Goal: Task Accomplishment & Management: Manage account settings

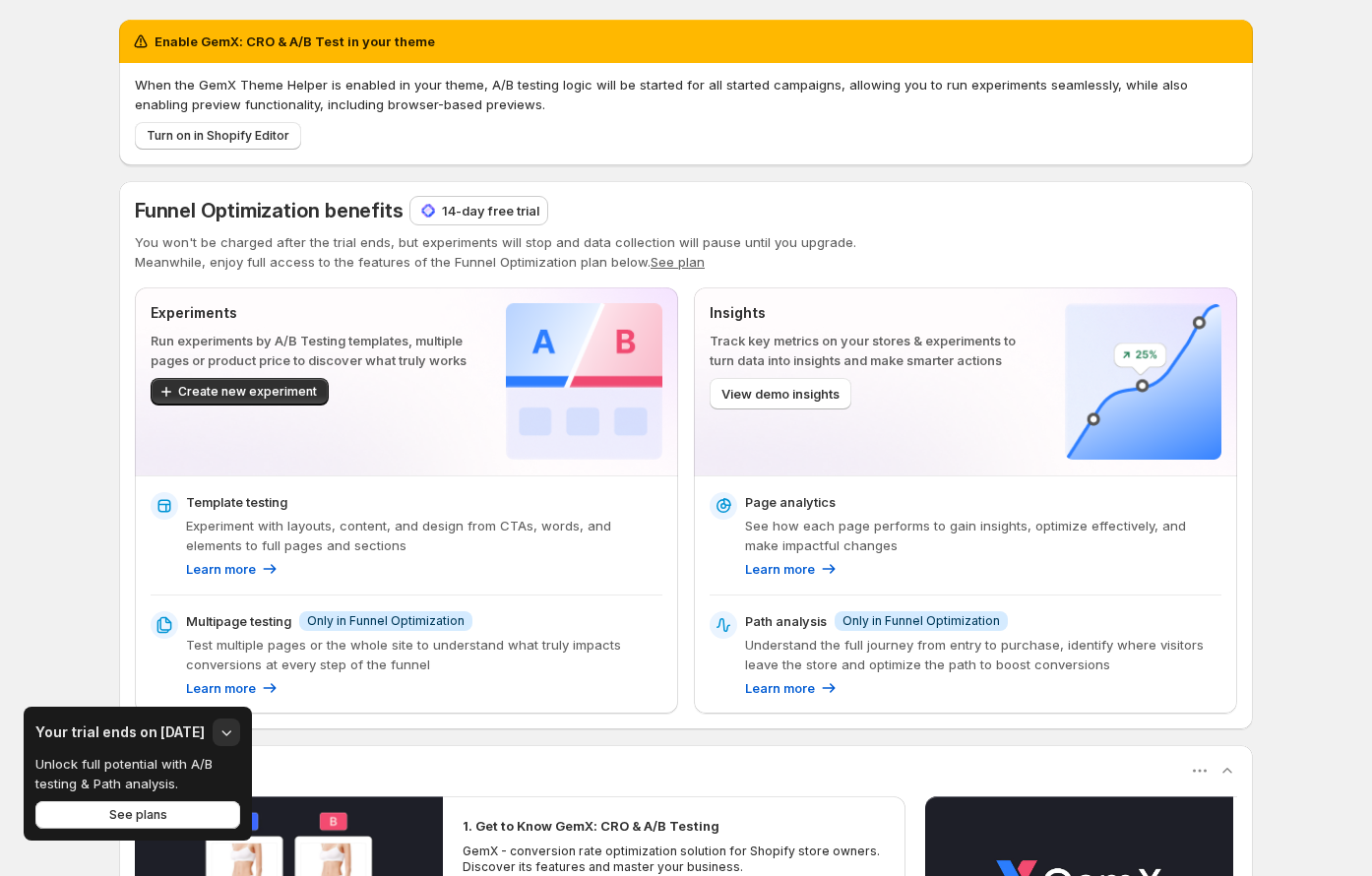
click at [179, 723] on h3 "Your trial ends on [DATE]" at bounding box center [120, 732] width 169 height 20
click at [180, 724] on h3 "Your trial ends on [DATE]" at bounding box center [120, 732] width 169 height 20
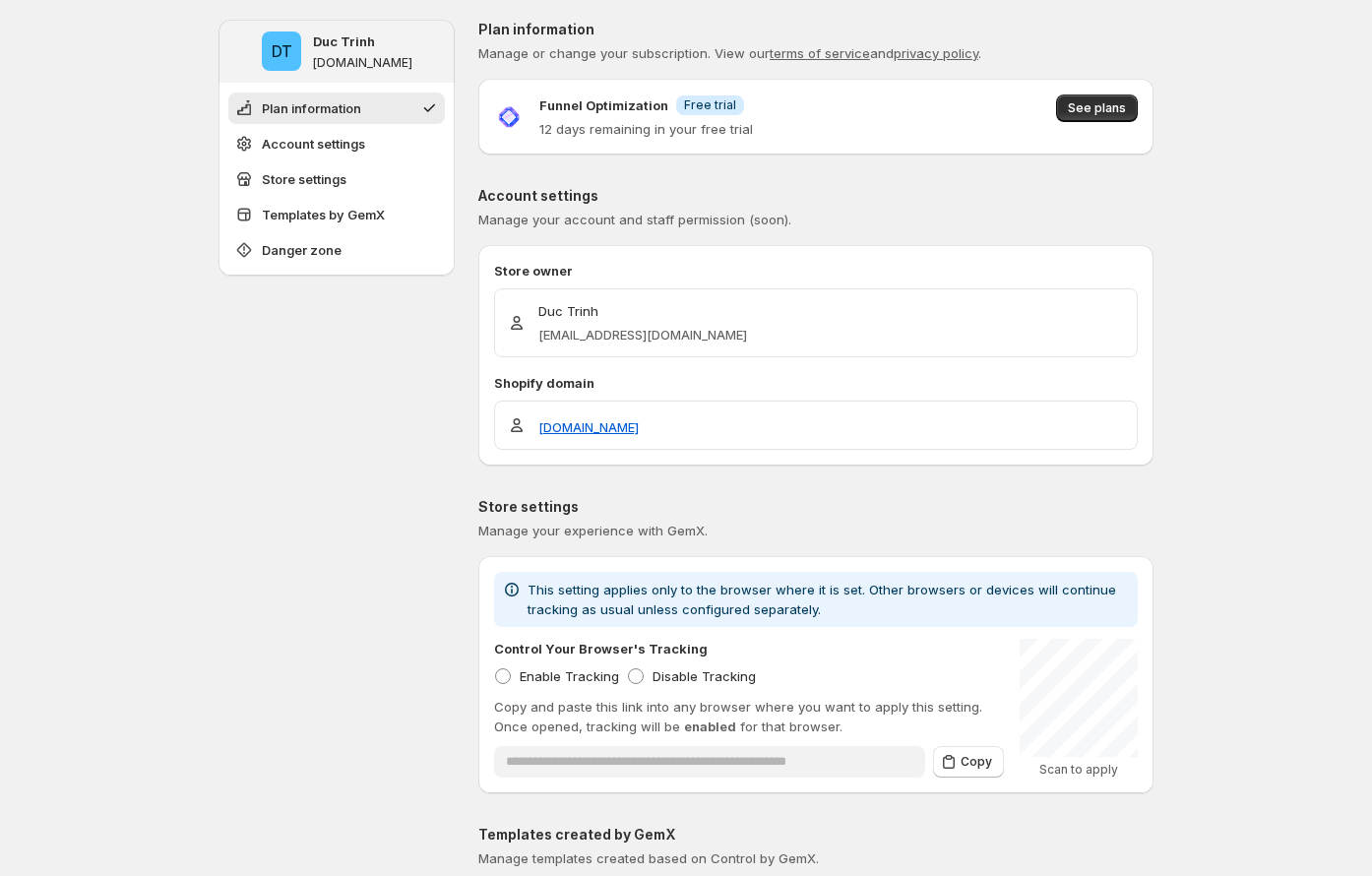
click at [586, 129] on p "12 days remaining in your free trial" at bounding box center [647, 129] width 214 height 20
click at [560, 119] on p "12 days remaining in your free trial" at bounding box center [647, 129] width 214 height 20
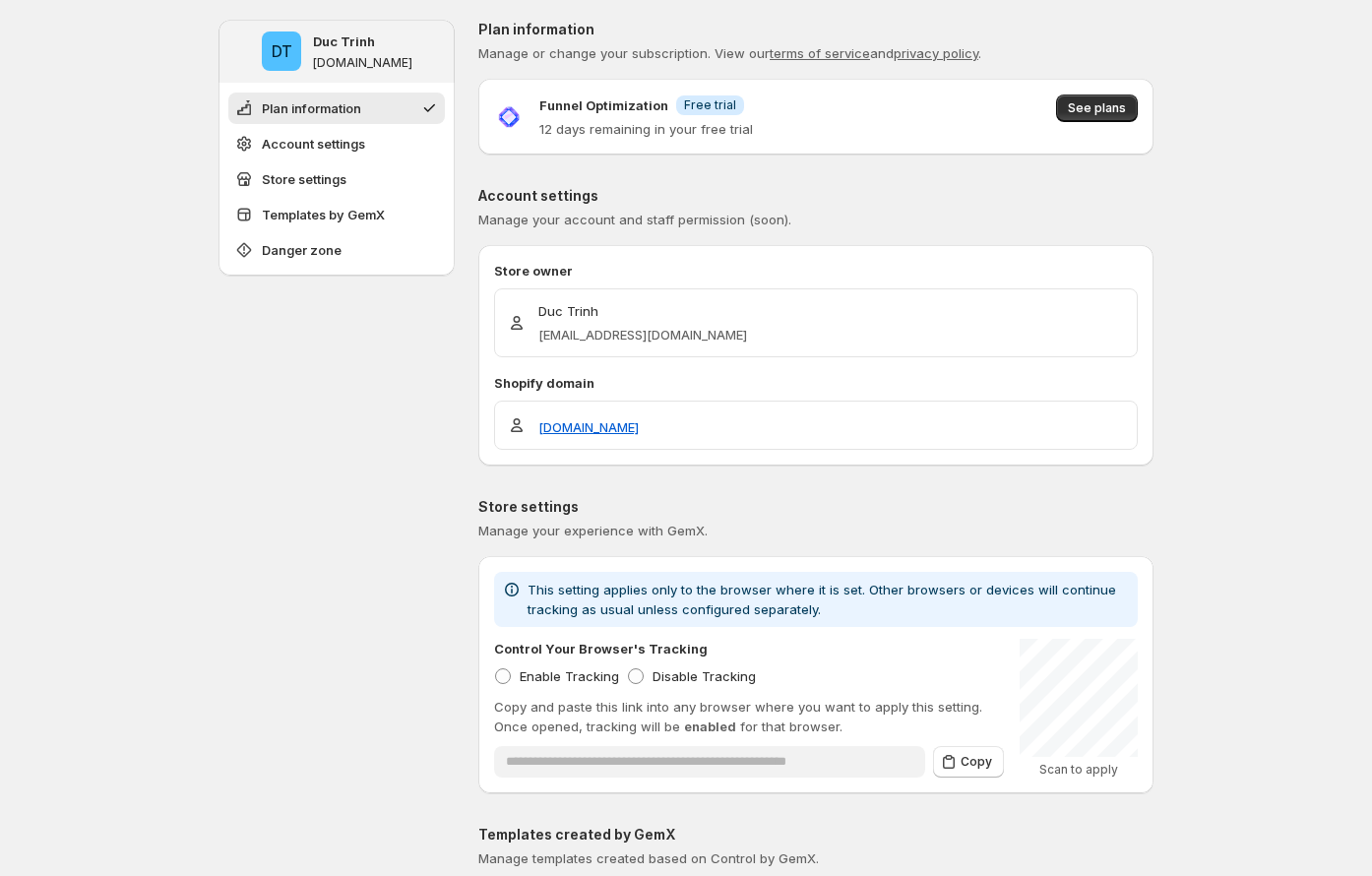
click at [700, 131] on p "12 days remaining in your free trial" at bounding box center [647, 129] width 214 height 20
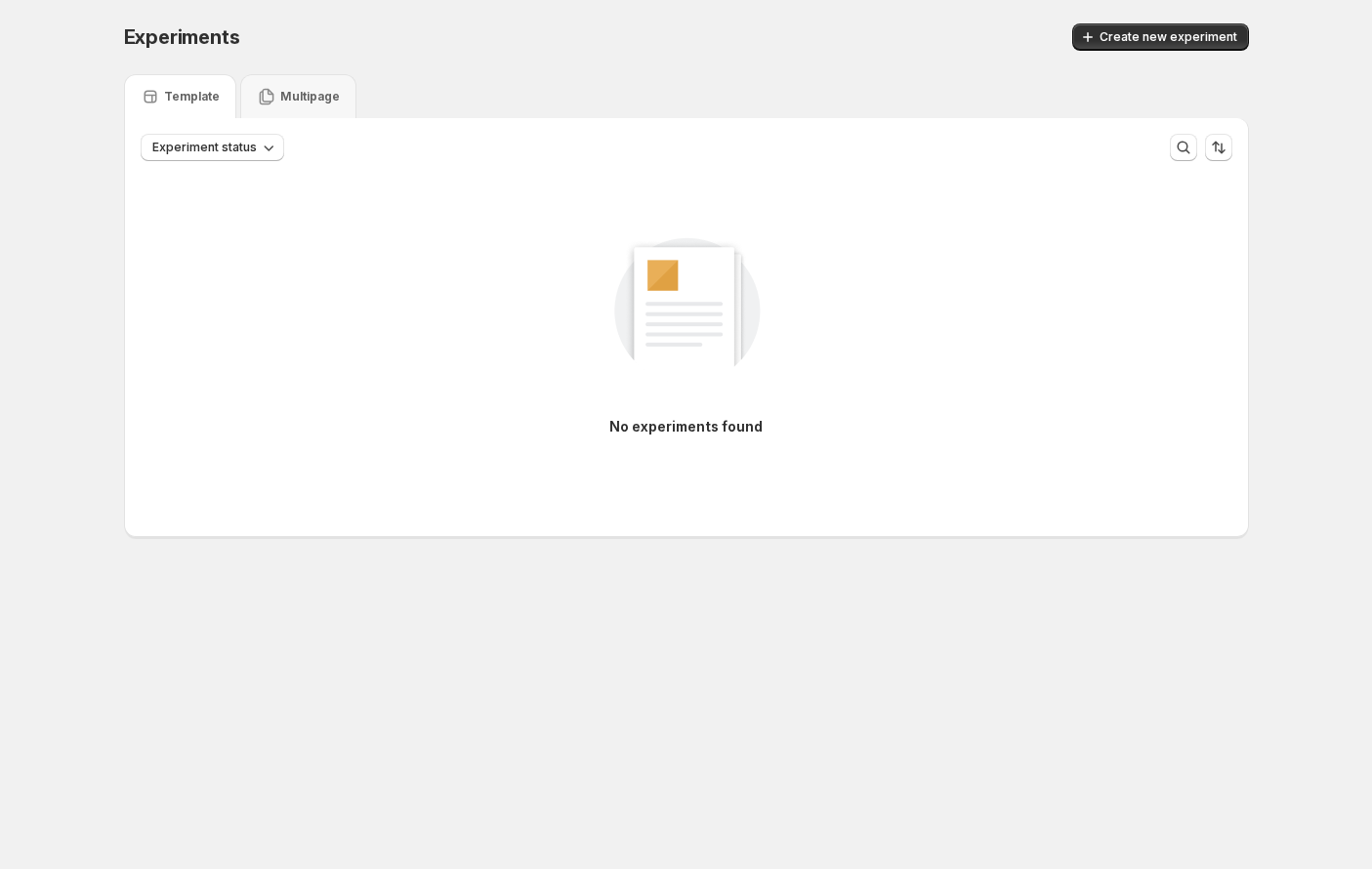
click at [401, 525] on div "No experiments found" at bounding box center [686, 349] width 1123 height 376
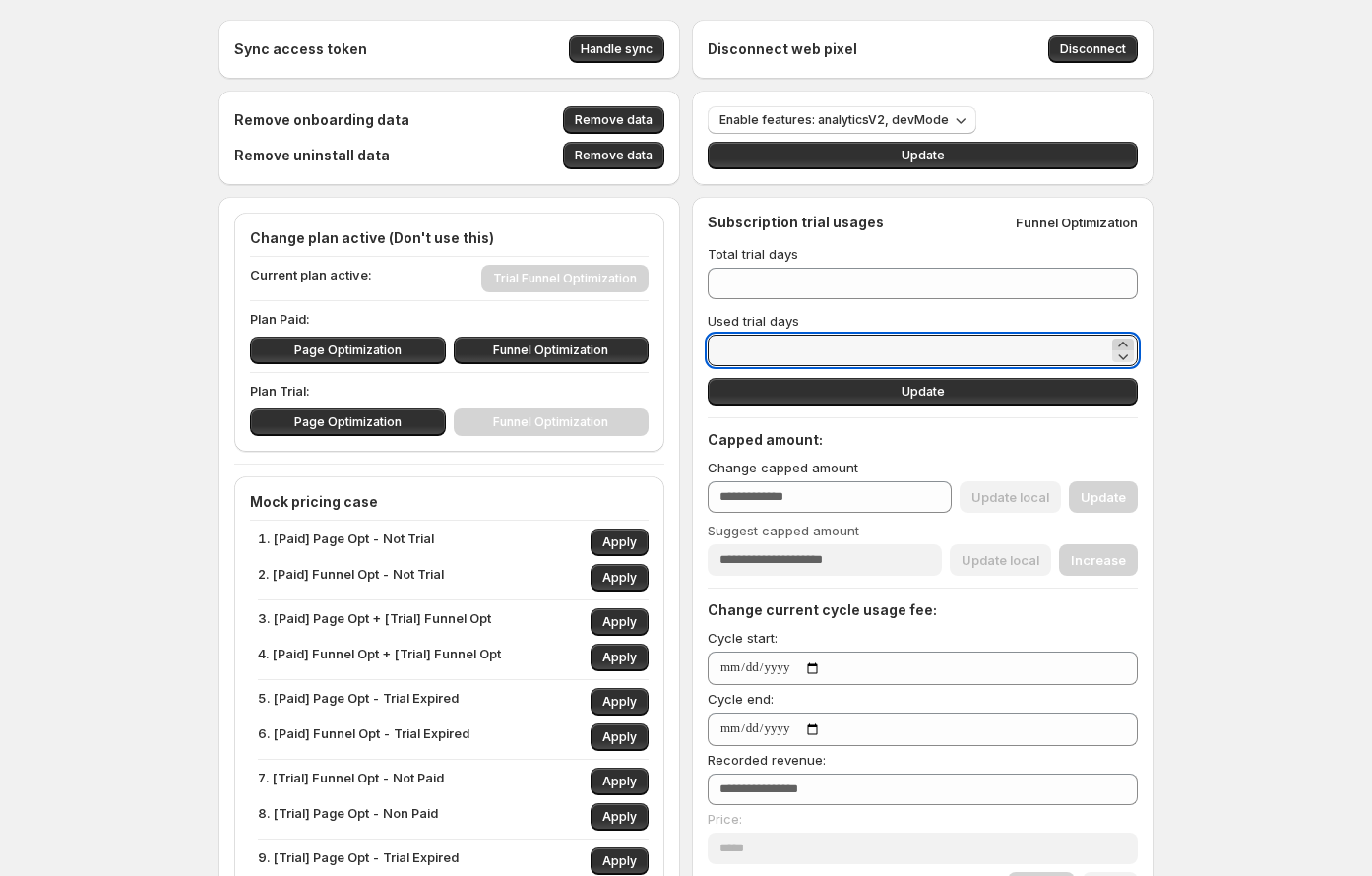
click at [848, 344] on icon at bounding box center [1123, 345] width 20 height 20
type input "*"
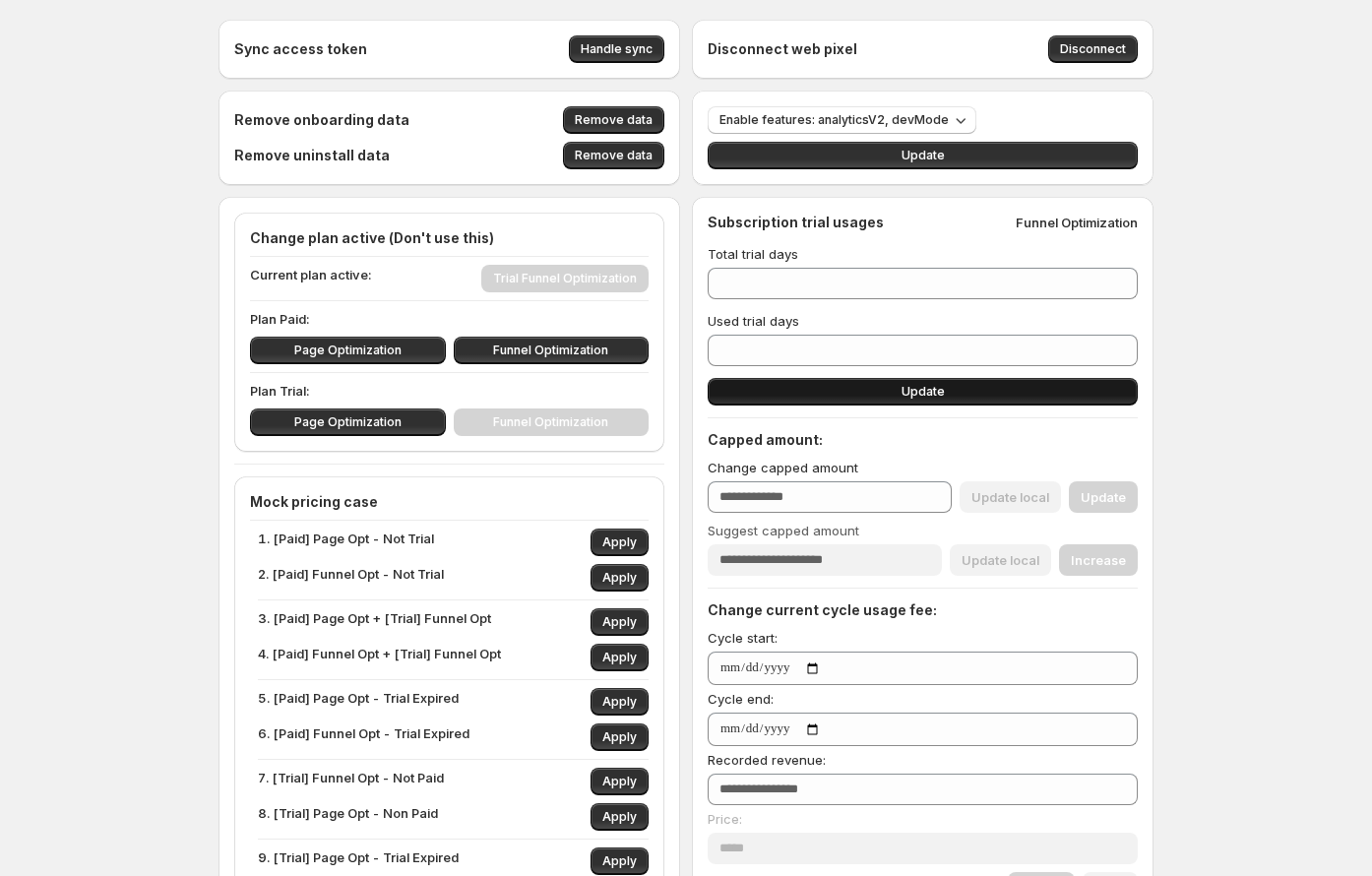
click at [848, 400] on button "Update" at bounding box center [922, 392] width 430 height 28
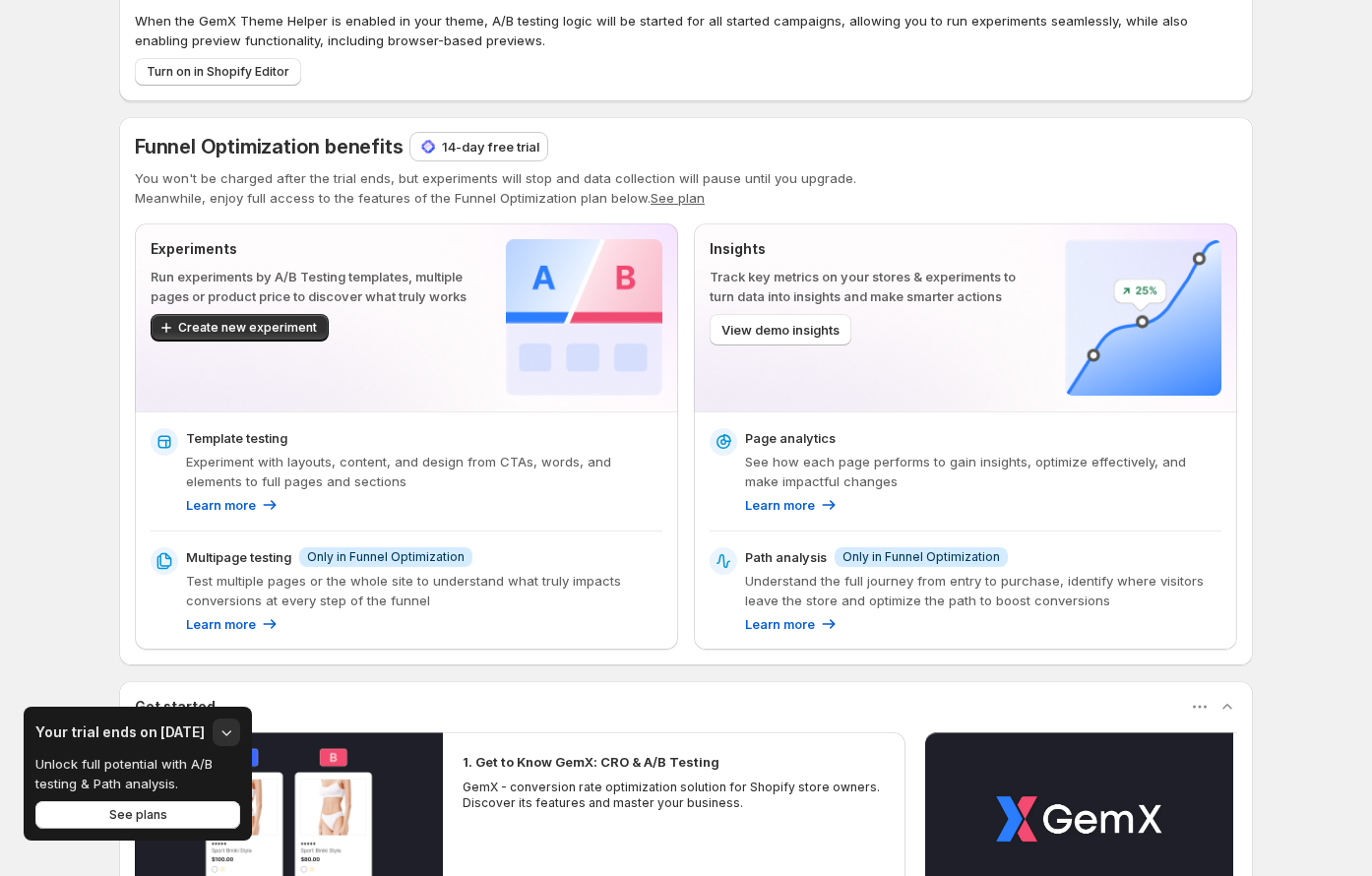
scroll to position [77, 0]
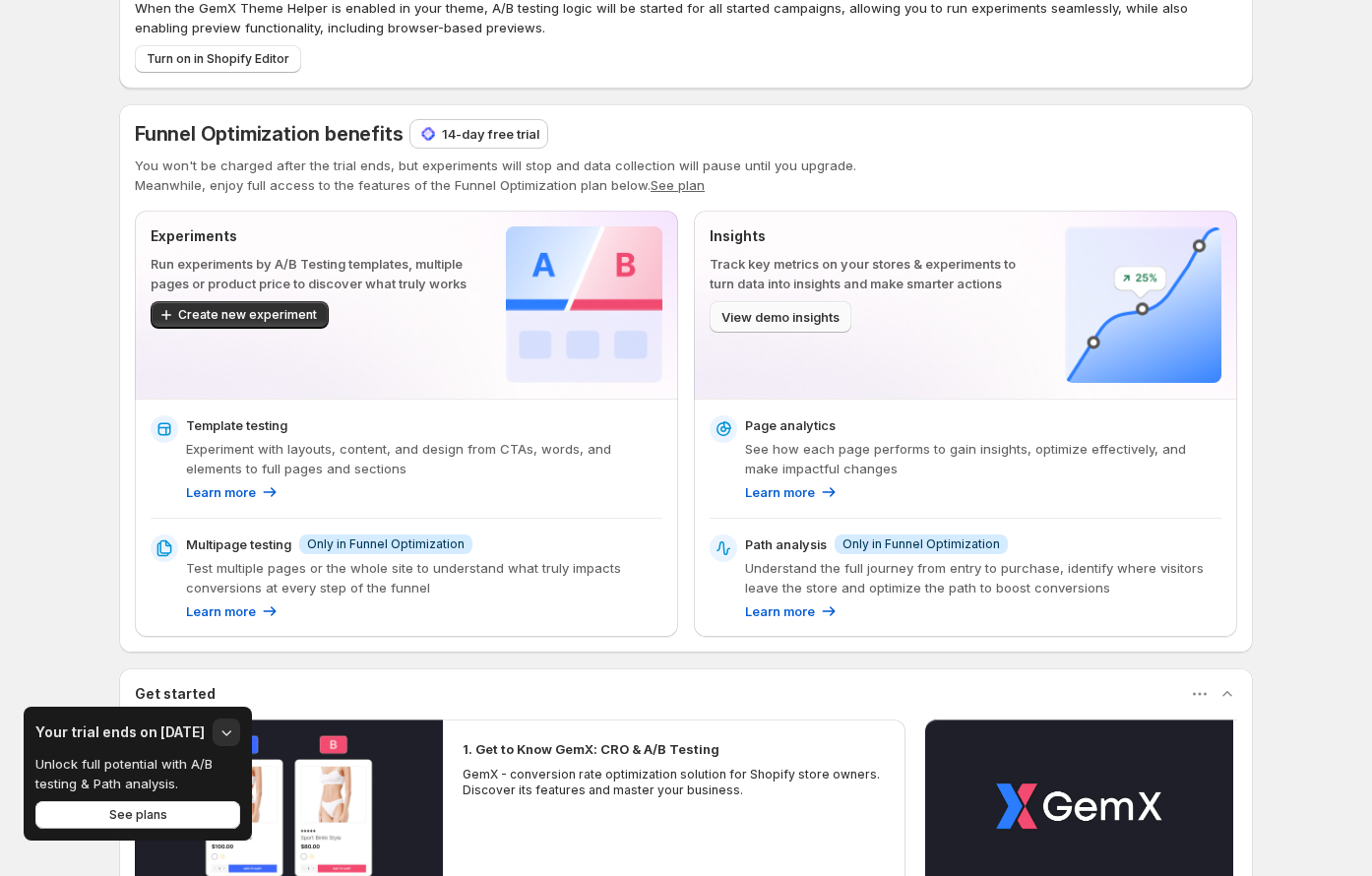
click at [740, 320] on span "View demo insights" at bounding box center [780, 317] width 118 height 20
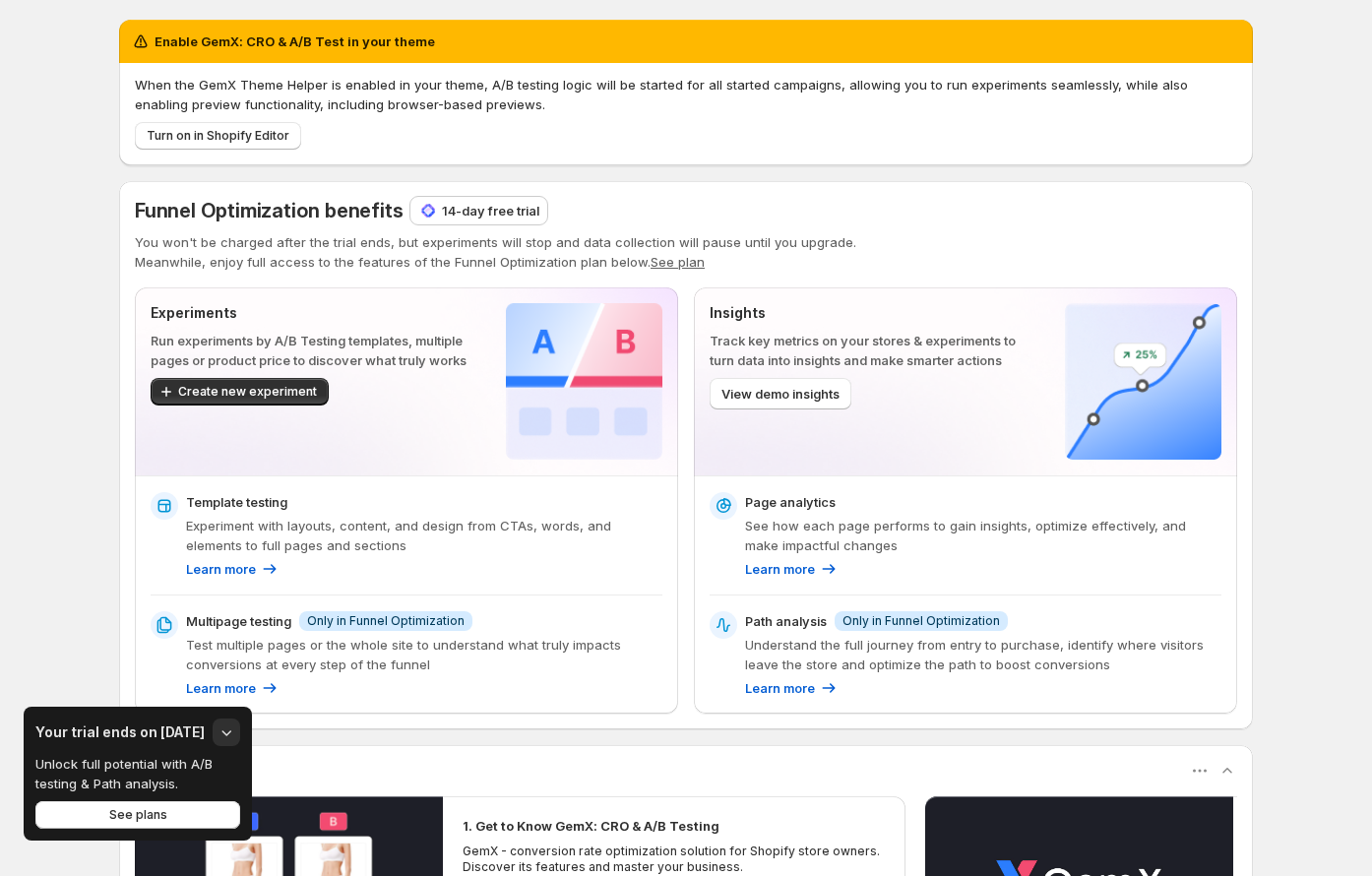
click at [744, 318] on p "Insights" at bounding box center [871, 313] width 324 height 20
click at [766, 351] on p "Track key metrics on your stores & experiments to turn data into insights and m…" at bounding box center [871, 351] width 324 height 40
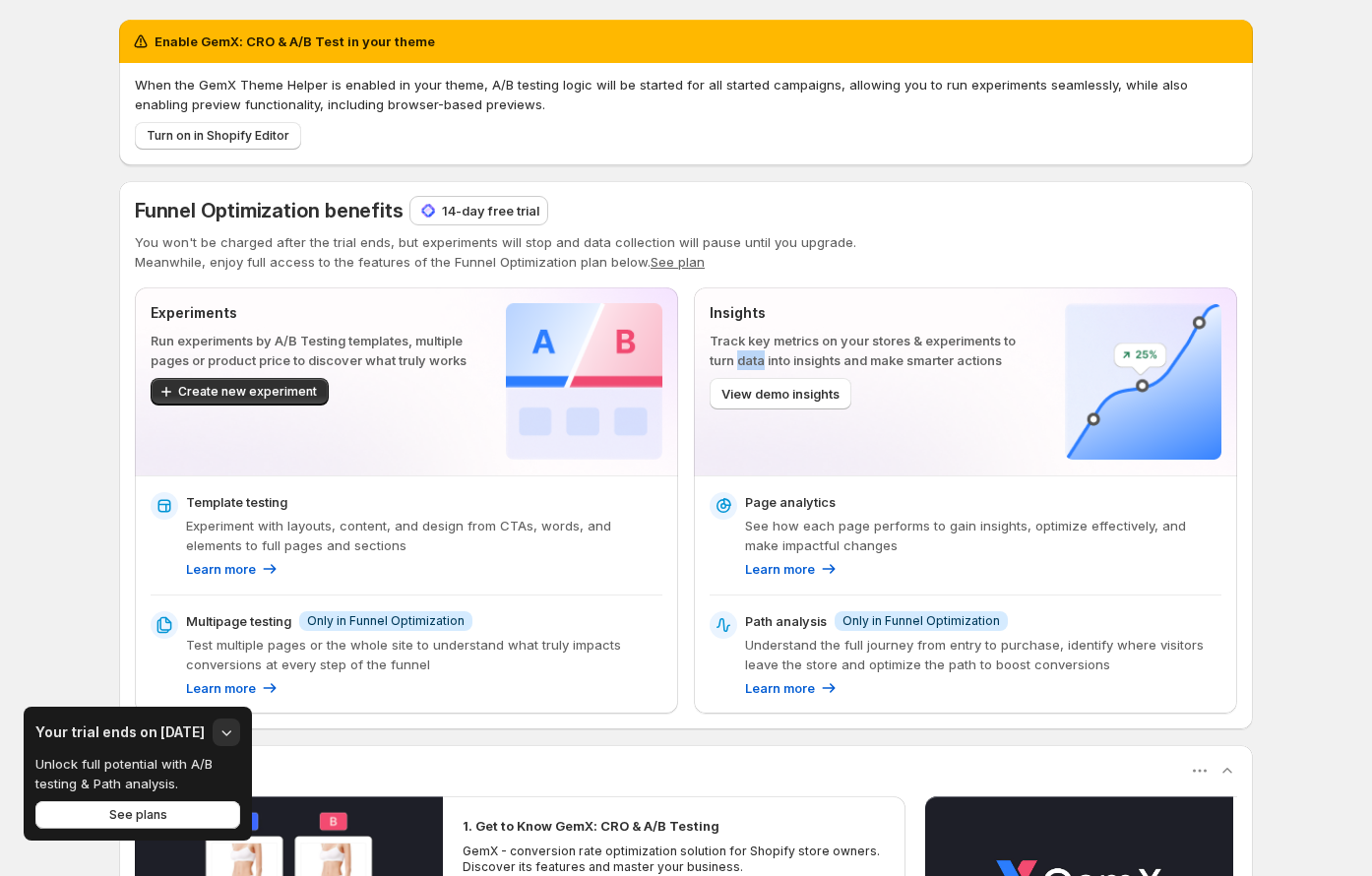
click at [753, 325] on div at bounding box center [753, 325] width 0 height 0
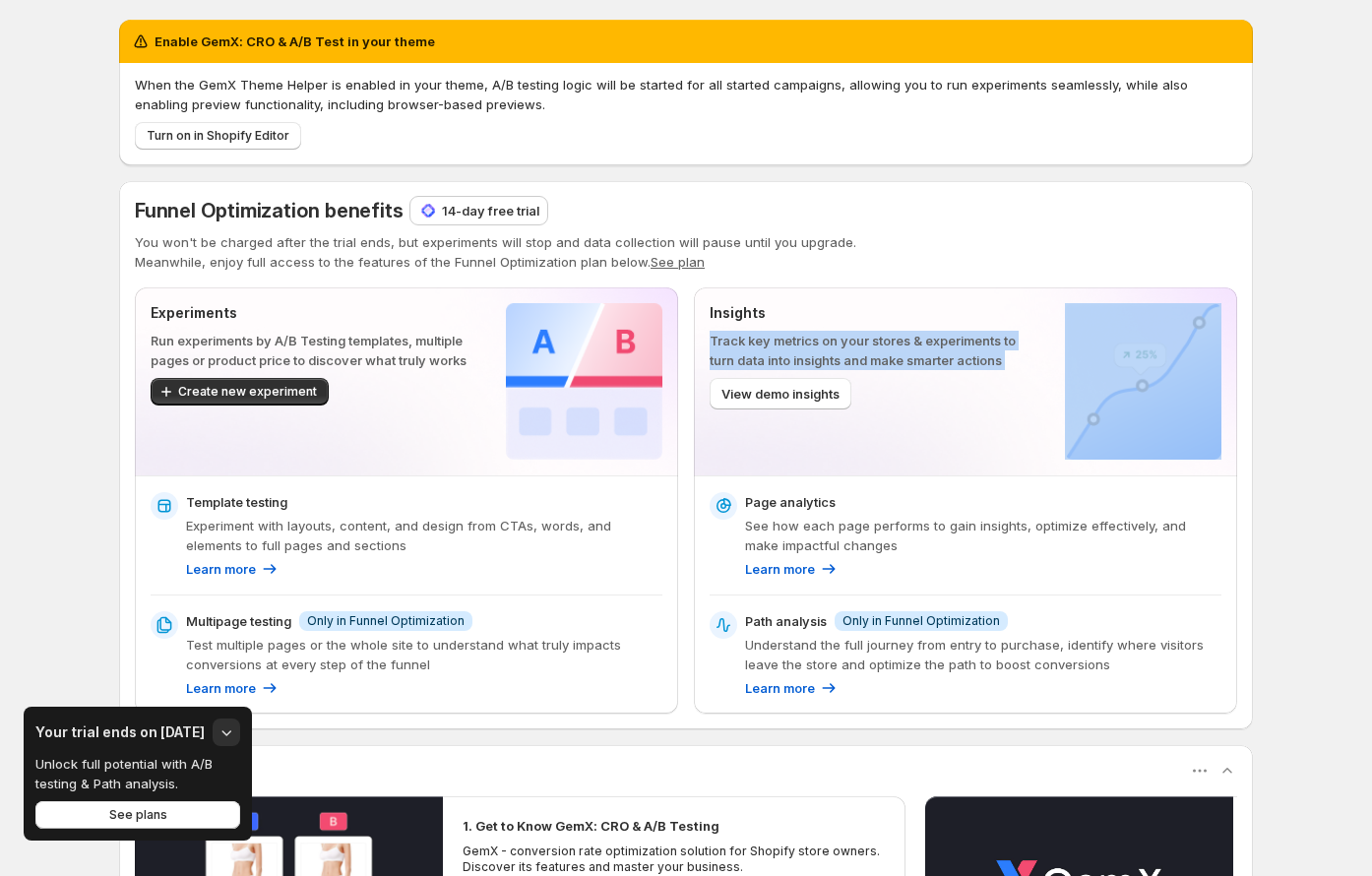
click at [766, 351] on p "Track key metrics on your stores & experiments to turn data into insights and m…" at bounding box center [871, 351] width 324 height 40
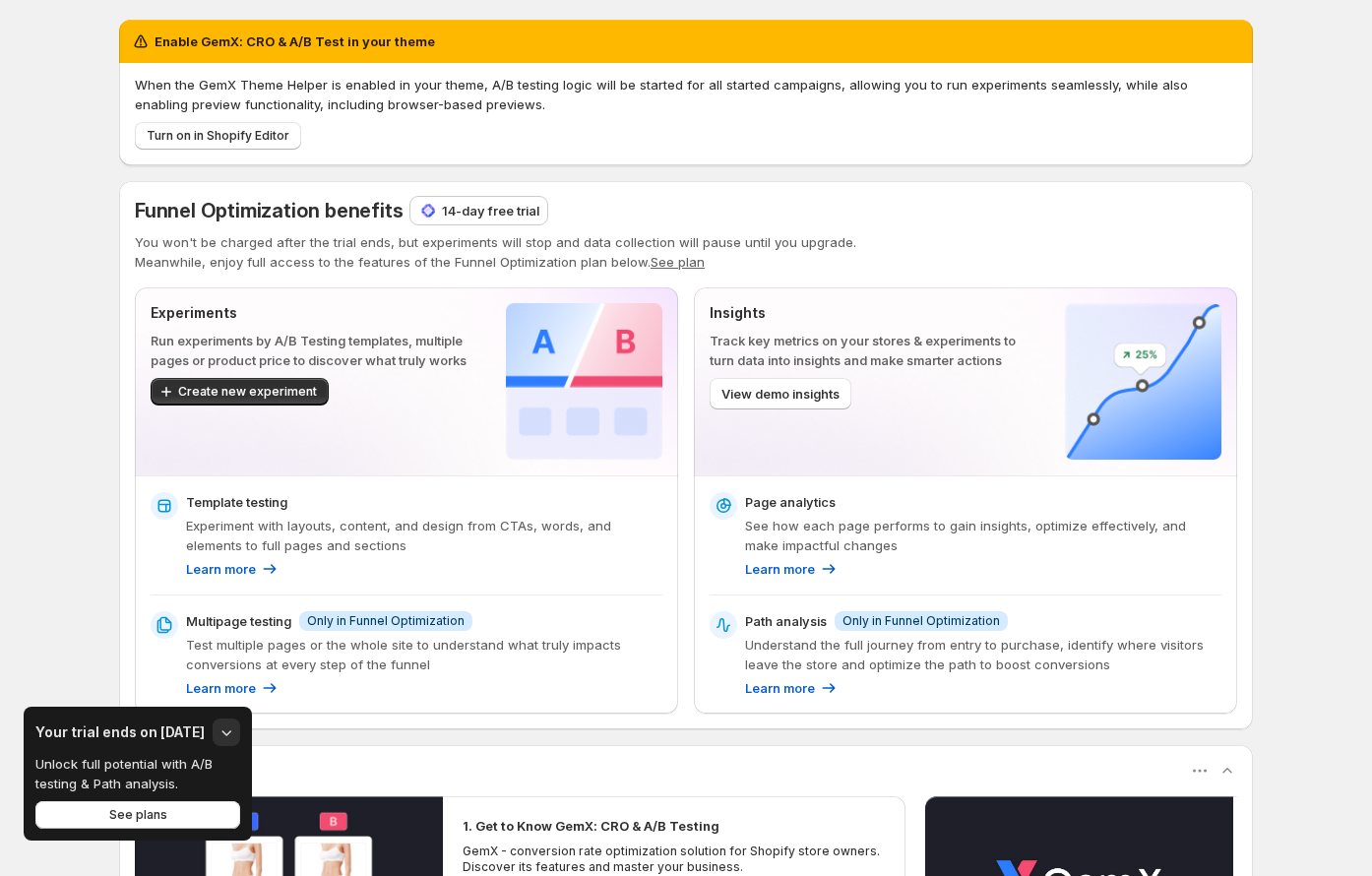
click at [340, 351] on p "Run experiments by A/B Testing templates, multiple pages or product price to di…" at bounding box center [312, 351] width 324 height 40
click at [295, 218] on span "Funnel Optimization benefits" at bounding box center [268, 211] width 267 height 24
click at [489, 201] on p "14-day free trial" at bounding box center [490, 211] width 97 height 20
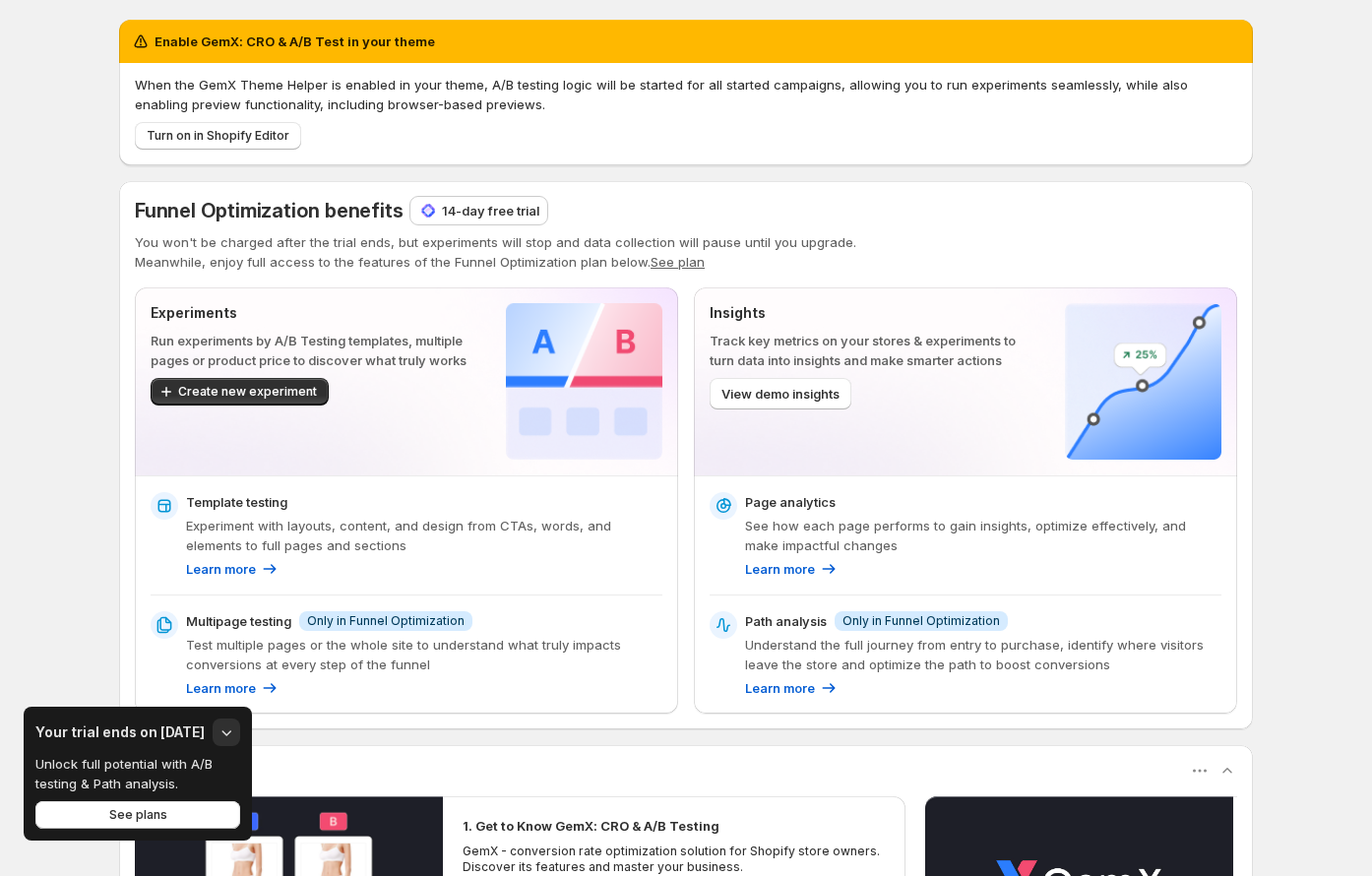
click at [525, 284] on div "Funnel Optimization benefits 14-day free trial You won't be charged after the t…" at bounding box center [686, 456] width 1103 height 517
click at [220, 740] on icon "button" at bounding box center [227, 732] width 20 height 20
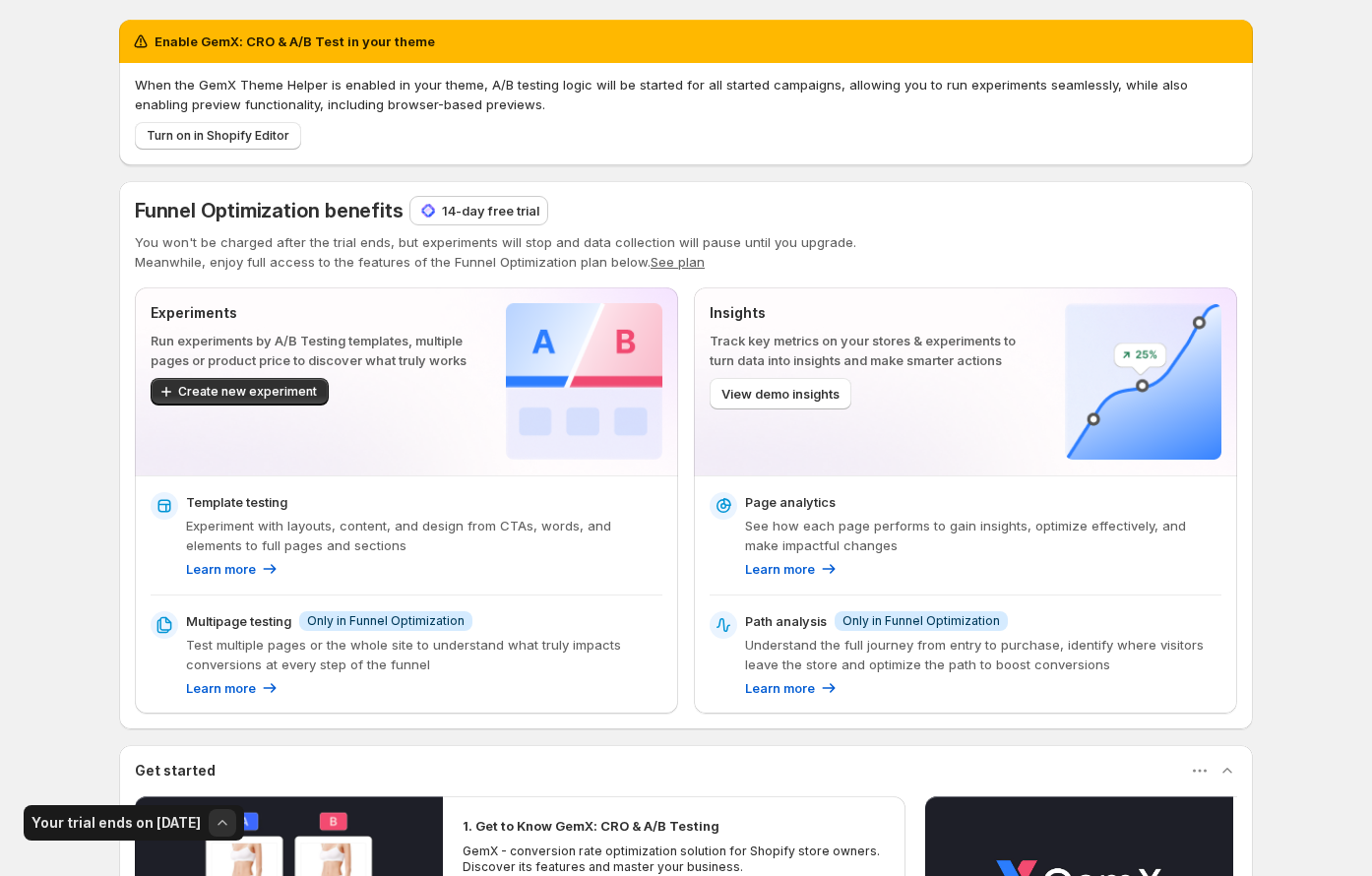
click at [213, 821] on icon "button" at bounding box center [223, 823] width 20 height 20
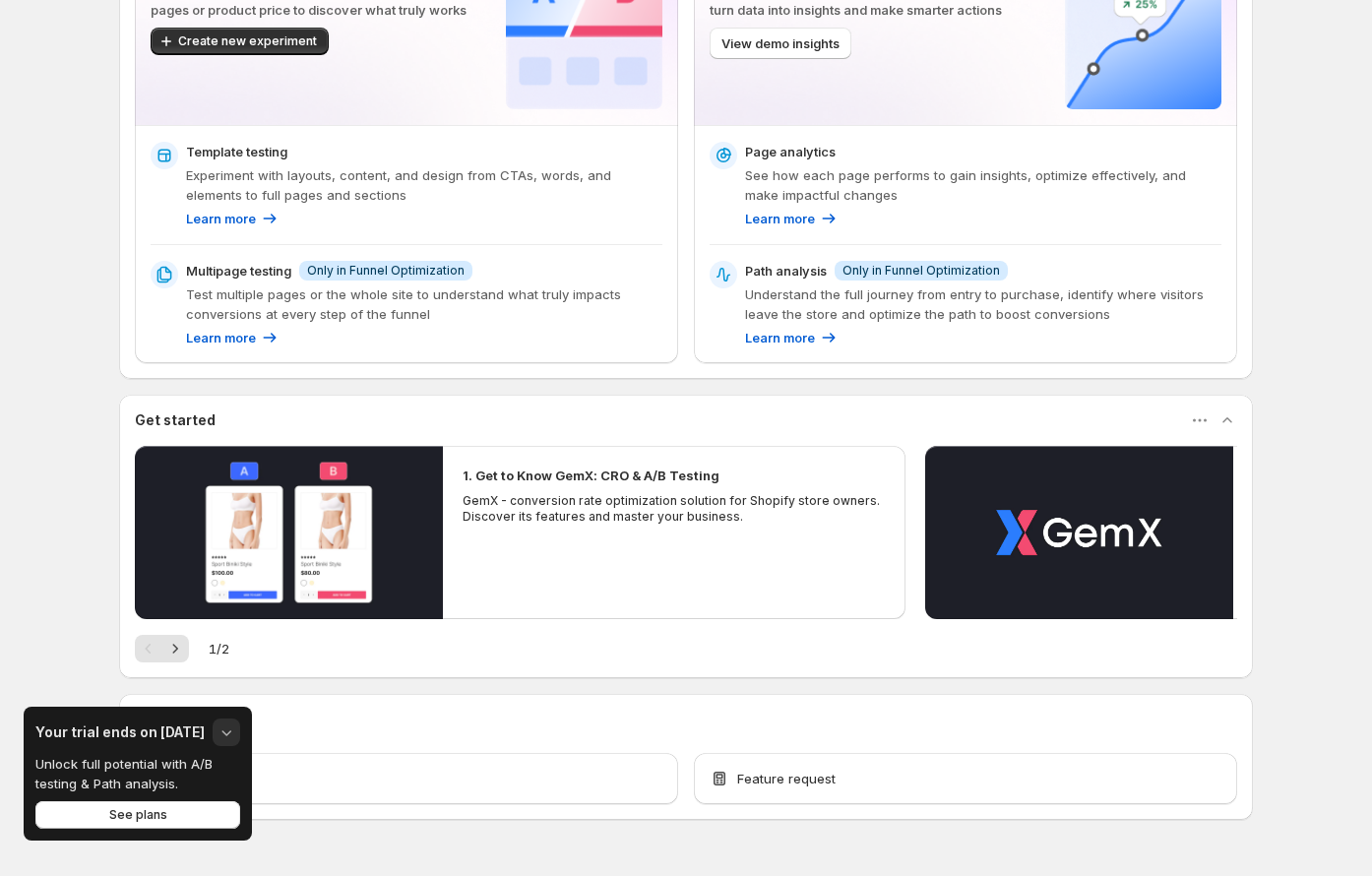
scroll to position [373, 0]
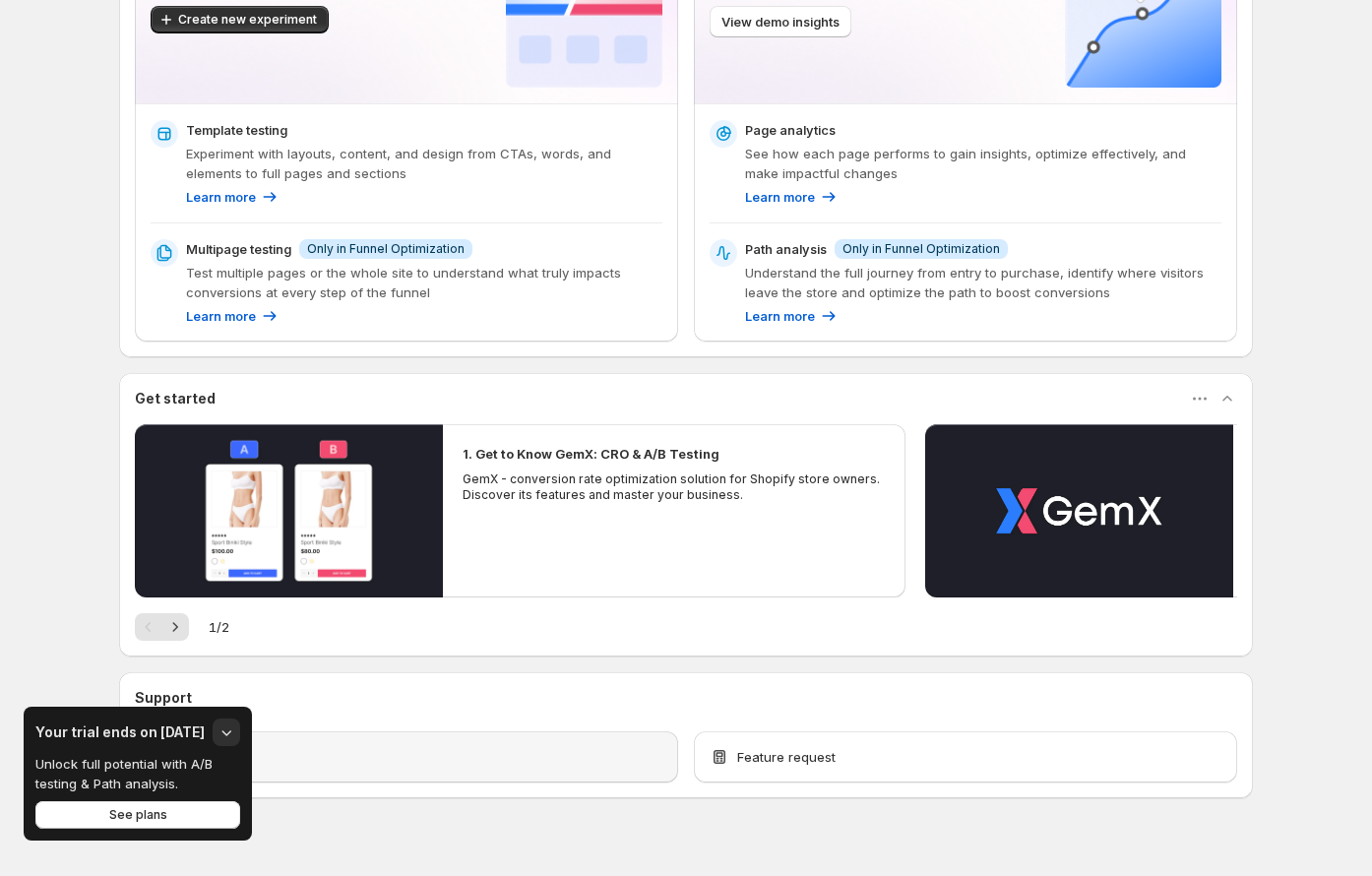
click at [232, 735] on button "button" at bounding box center [227, 732] width 28 height 28
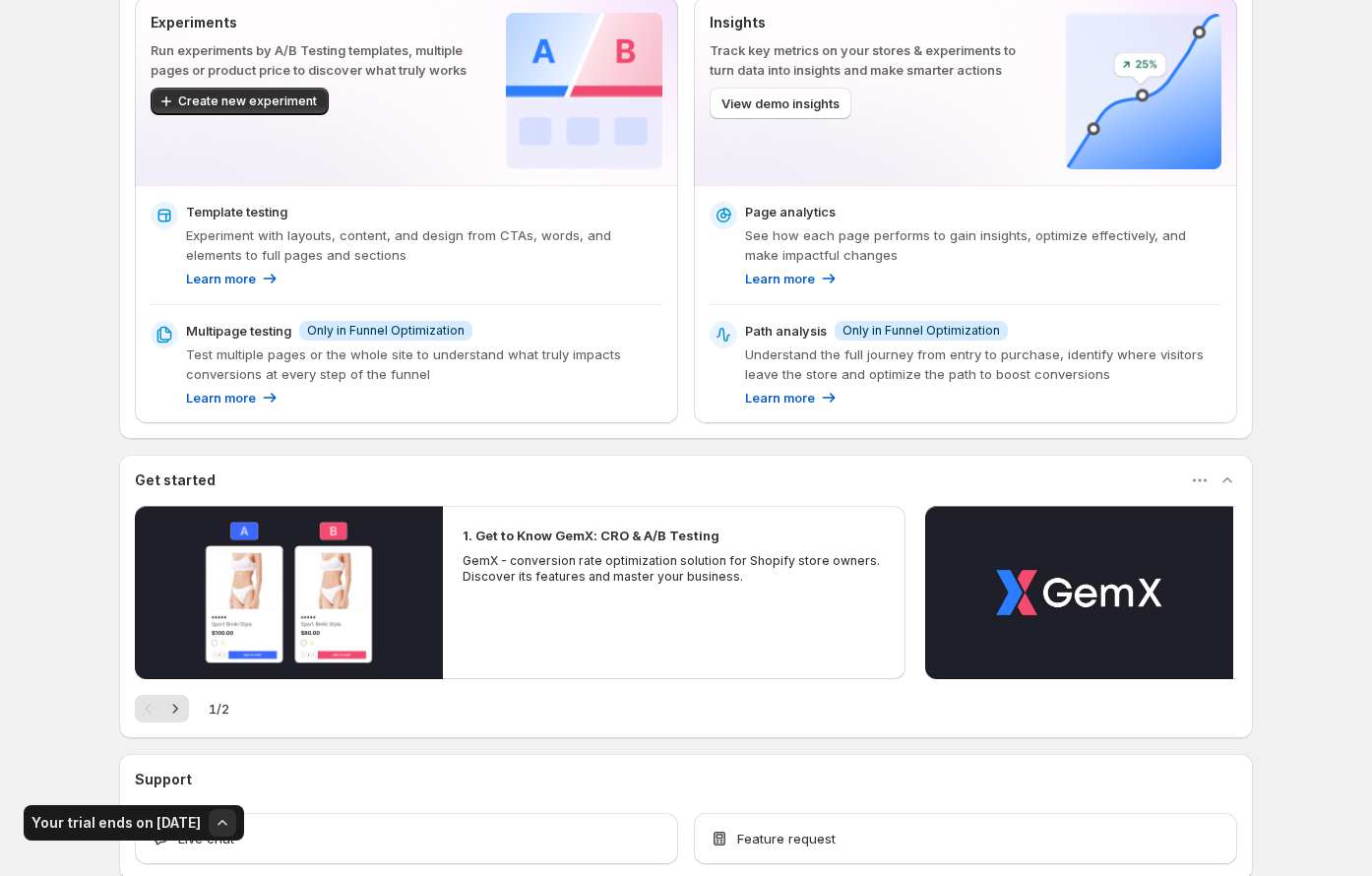
scroll to position [400, 0]
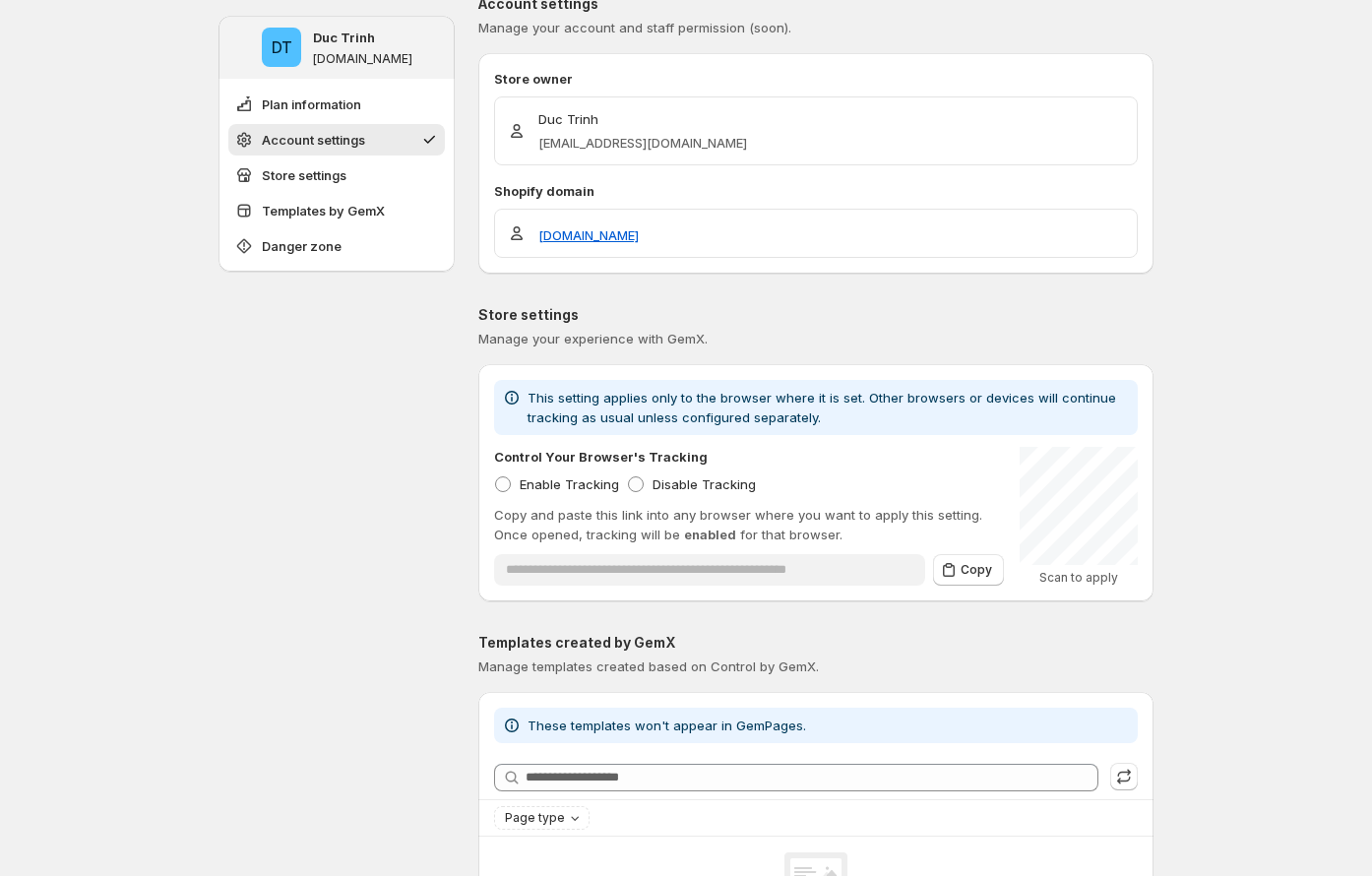
scroll to position [205, 0]
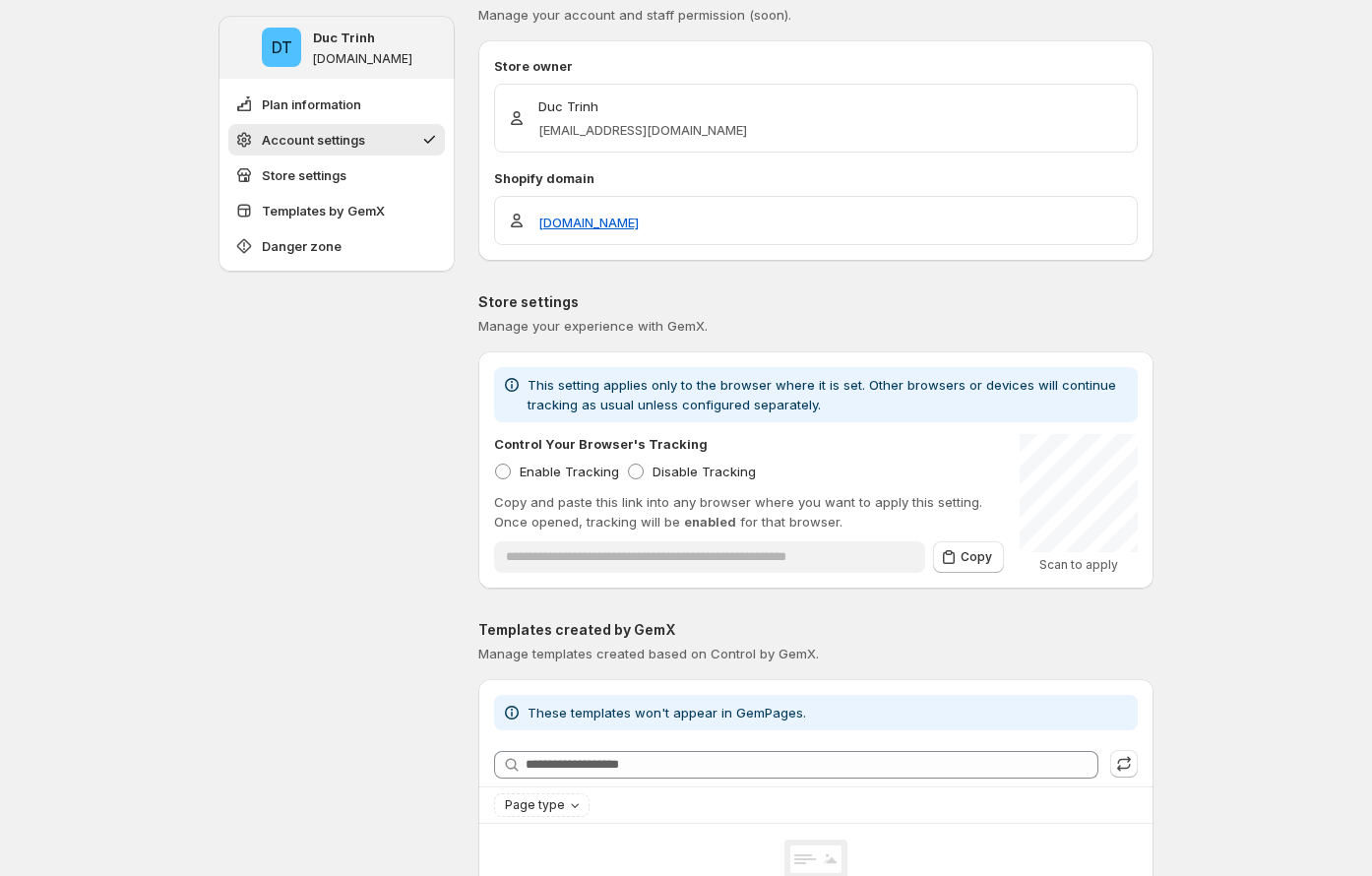
click at [571, 381] on span "This setting applies only to the browser where it is set. Other browsers or dev…" at bounding box center [822, 395] width 588 height 36
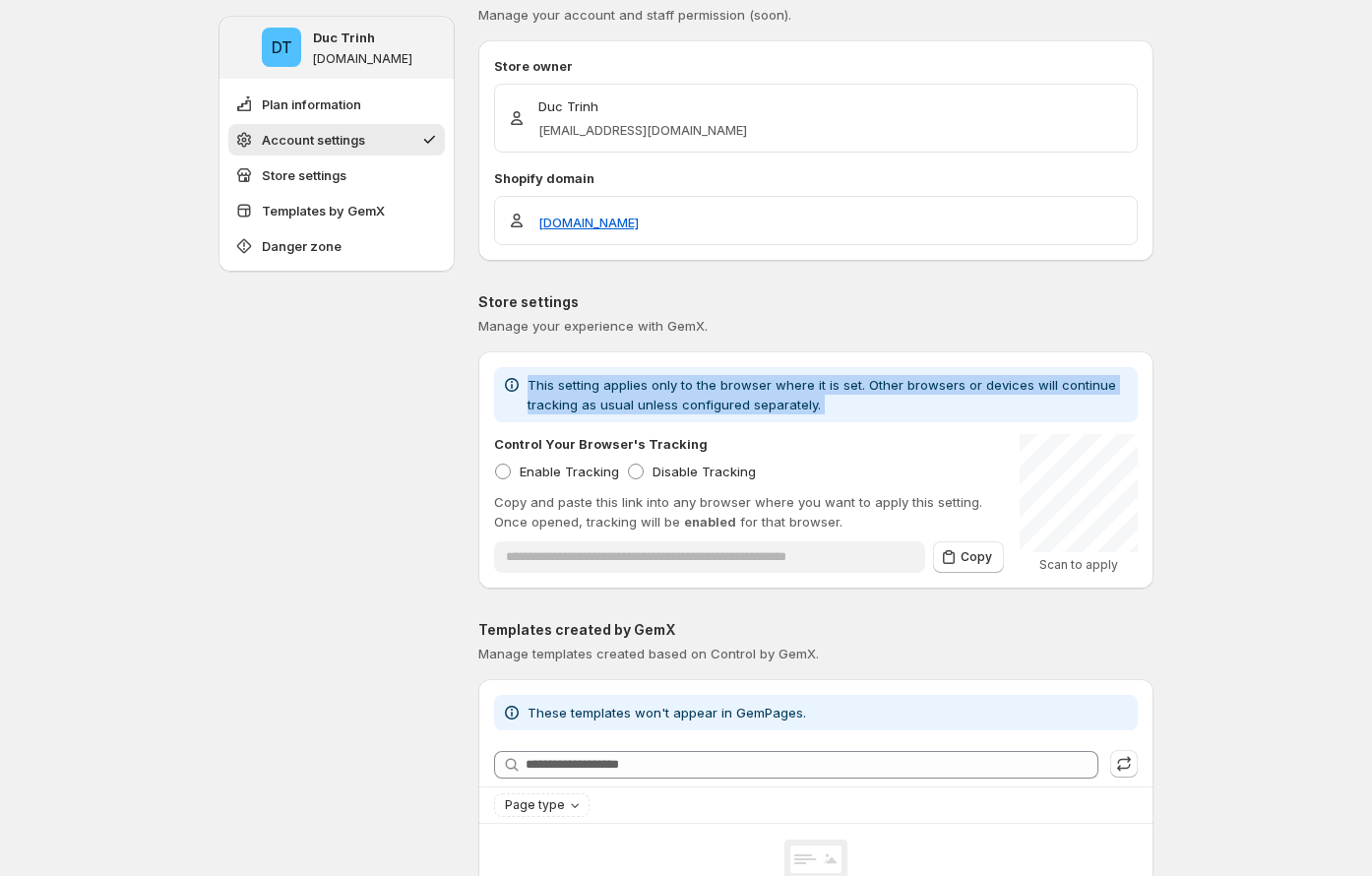
click at [571, 381] on span "This setting applies only to the browser where it is set. Other browsers or dev…" at bounding box center [822, 395] width 588 height 36
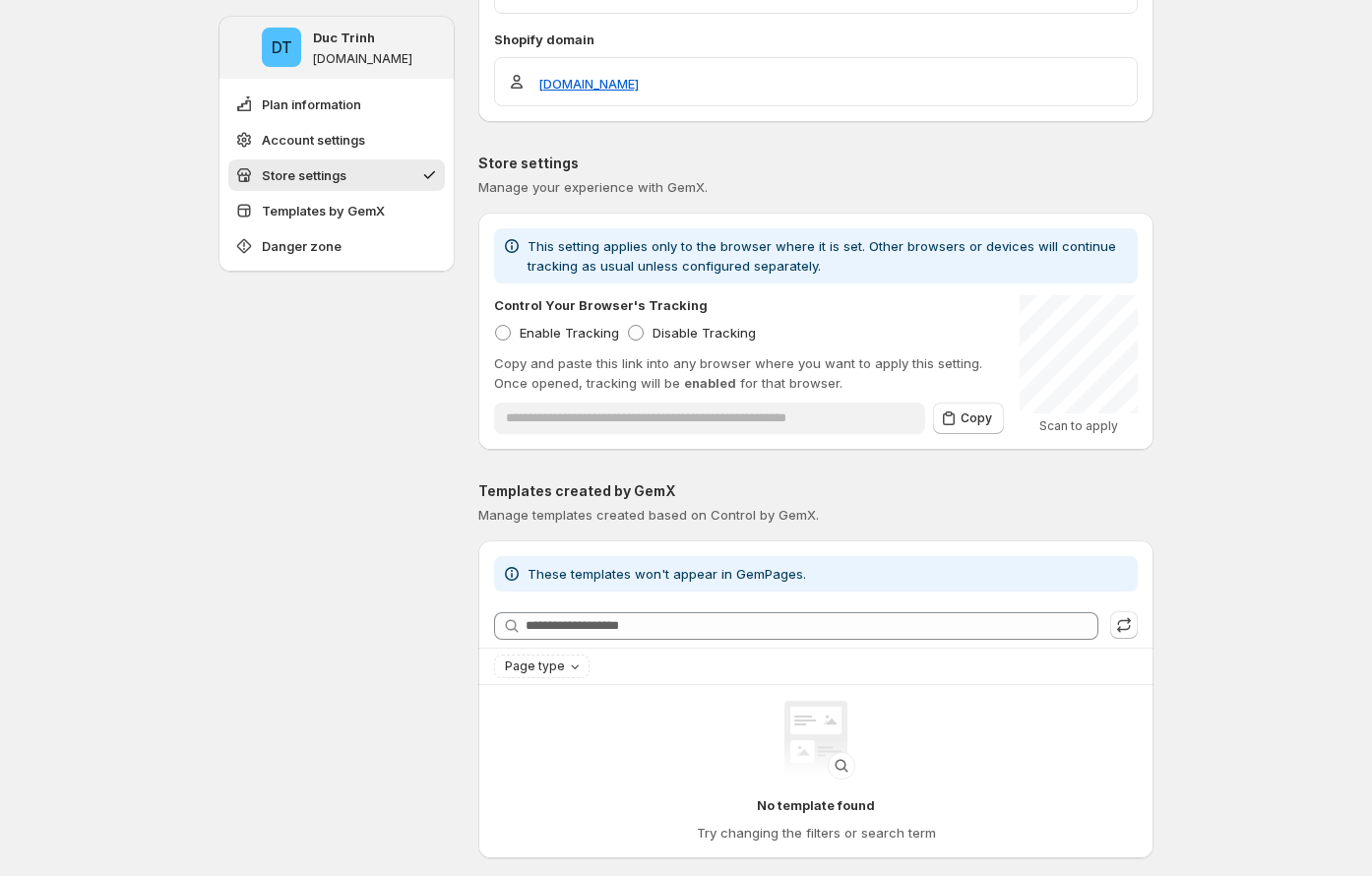
scroll to position [331, 0]
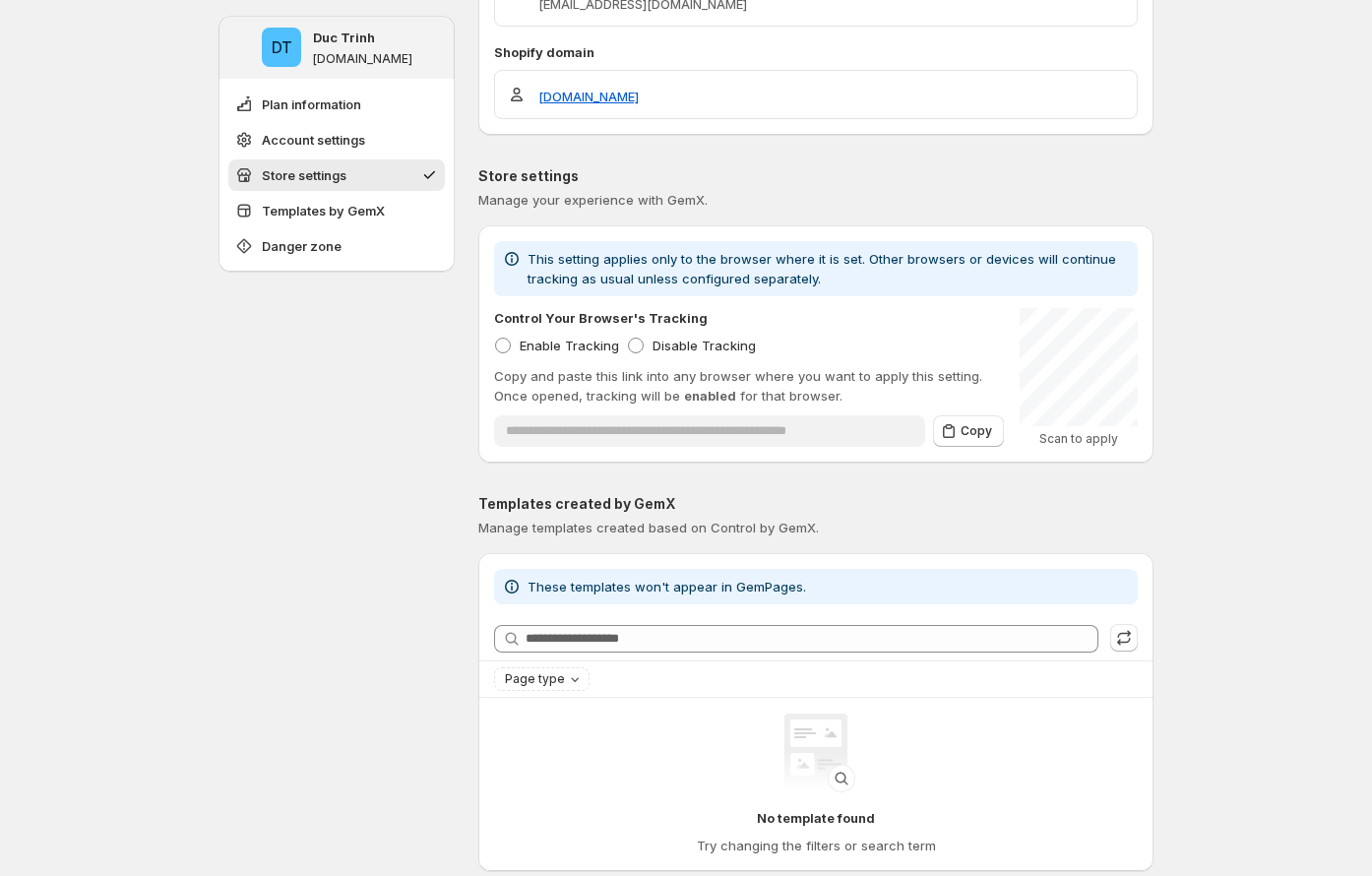
click at [697, 360] on div "**********" at bounding box center [749, 378] width 510 height 139
click at [700, 348] on span "Disable Tracking" at bounding box center [704, 346] width 103 height 16
click at [579, 334] on div "Control Your Browser's Tracking Enable Tracking Disable Tracking" at bounding box center [749, 332] width 510 height 48
click at [612, 347] on span "Enable Tracking" at bounding box center [570, 346] width 99 height 16
click at [680, 344] on span "Disable Tracking" at bounding box center [704, 346] width 103 height 16
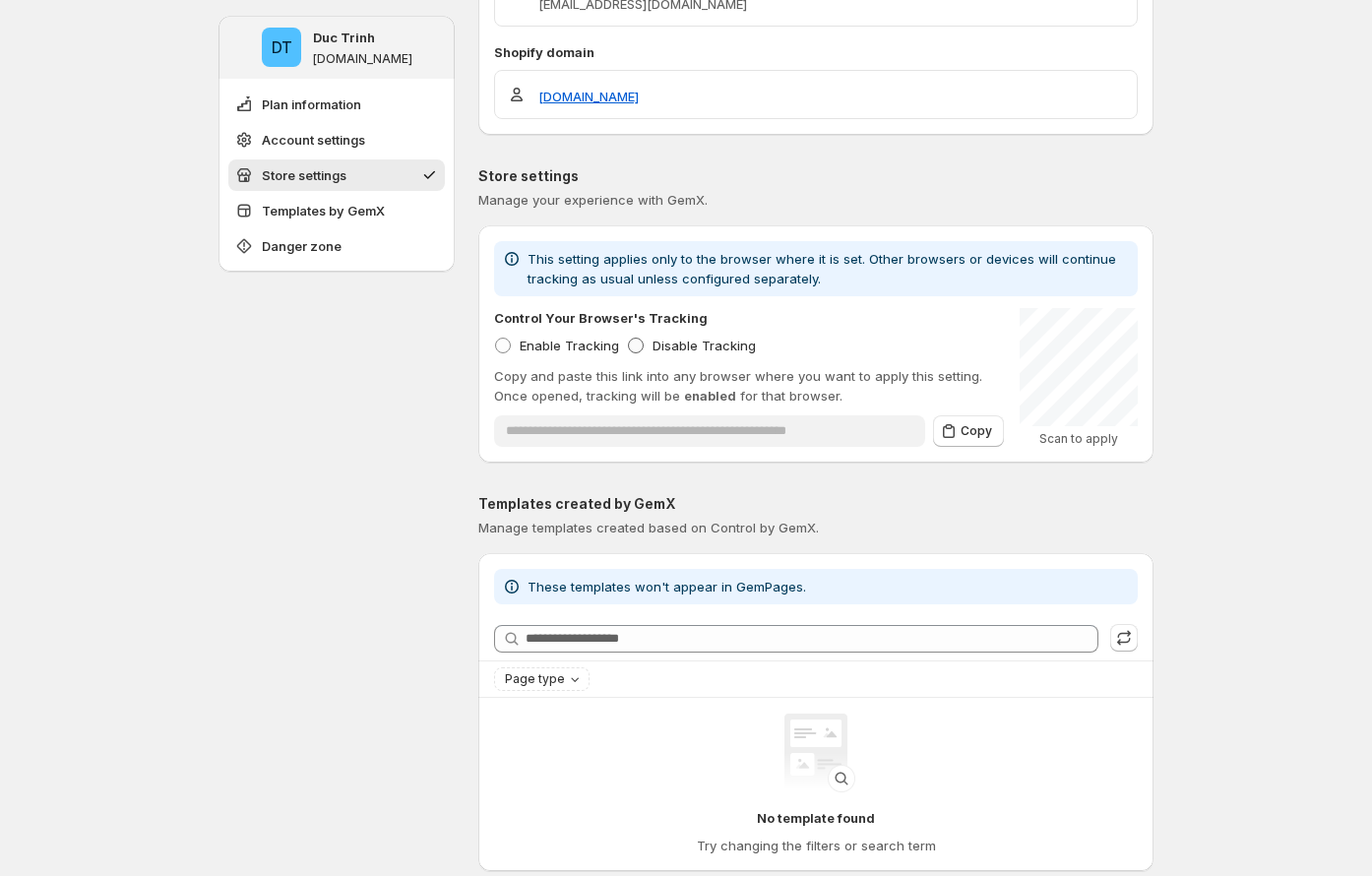
type input "**********"
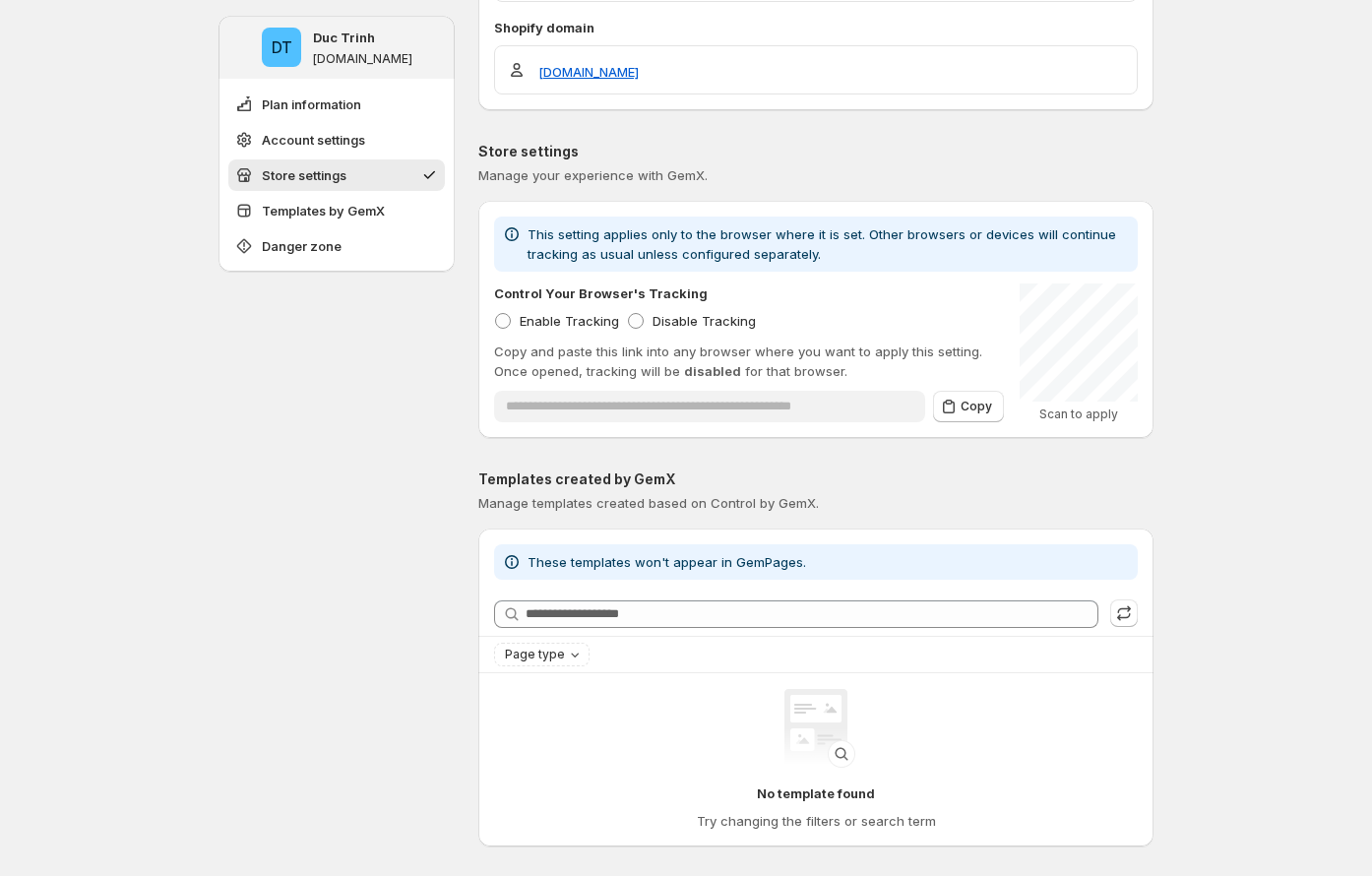
click at [714, 369] on span "disabled" at bounding box center [713, 372] width 57 height 16
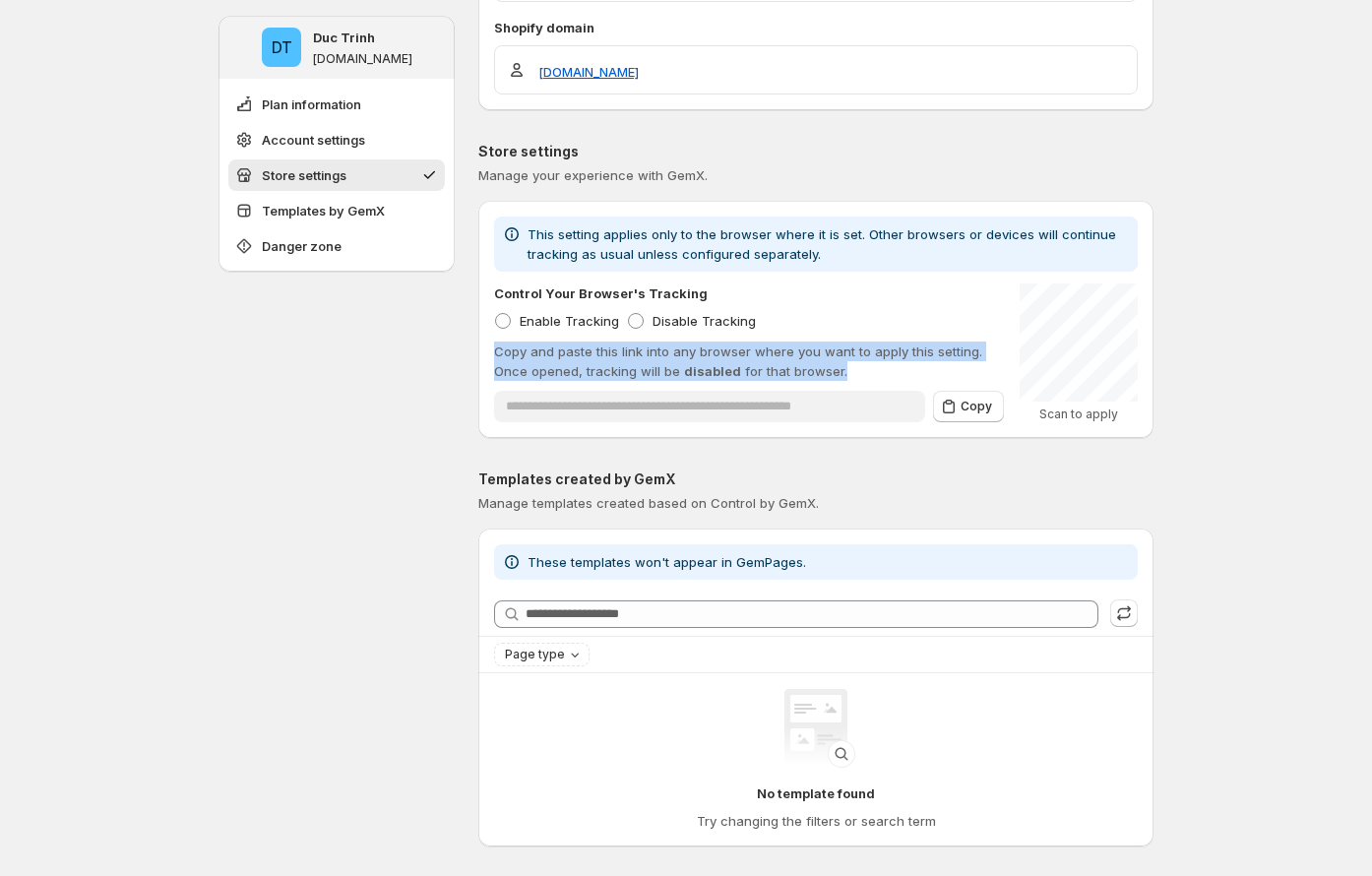
click at [714, 369] on span "disabled" at bounding box center [713, 372] width 57 height 16
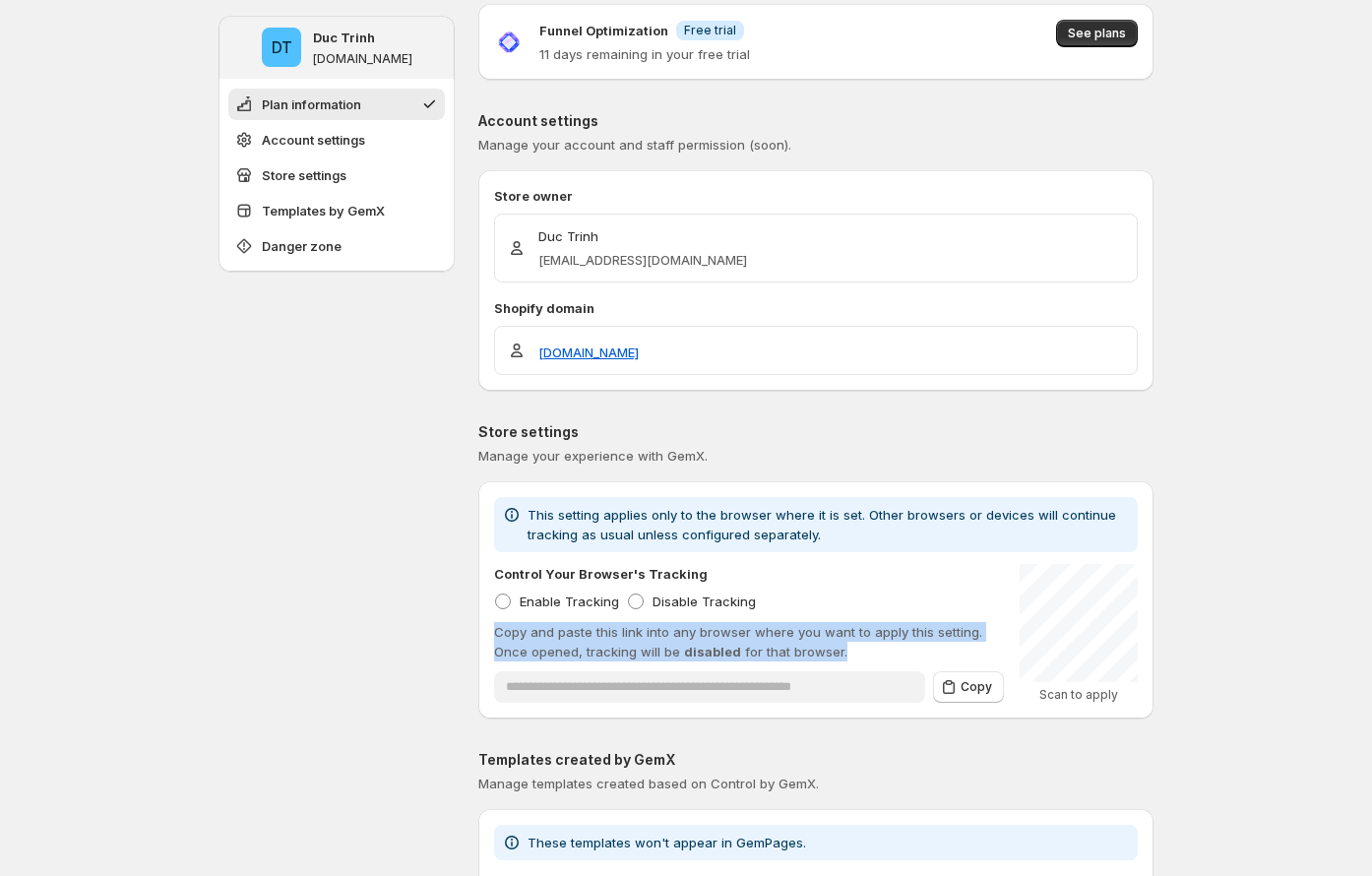
scroll to position [0, 0]
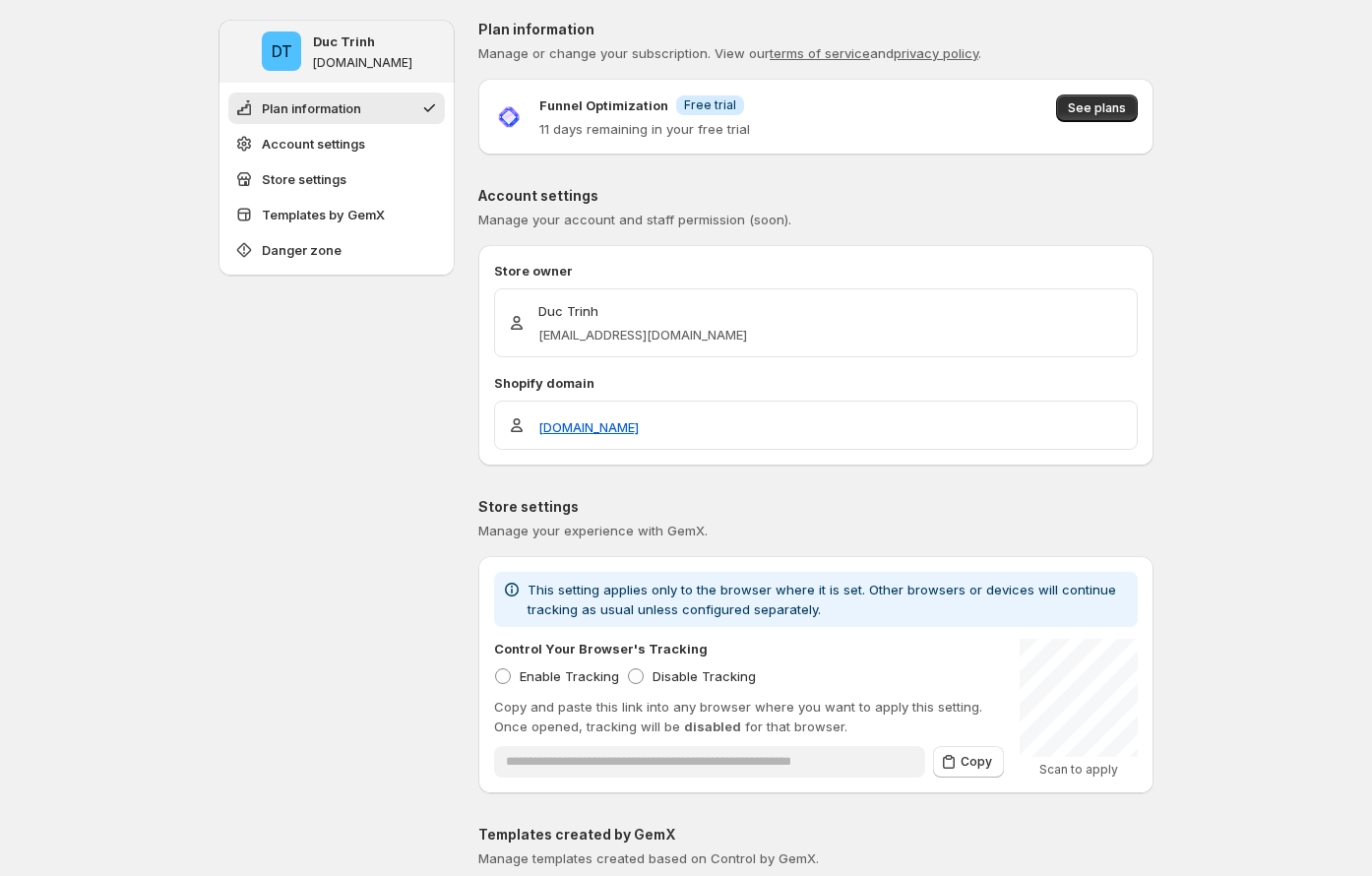
click at [644, 131] on p "11 days remaining in your free trial" at bounding box center [645, 129] width 211 height 20
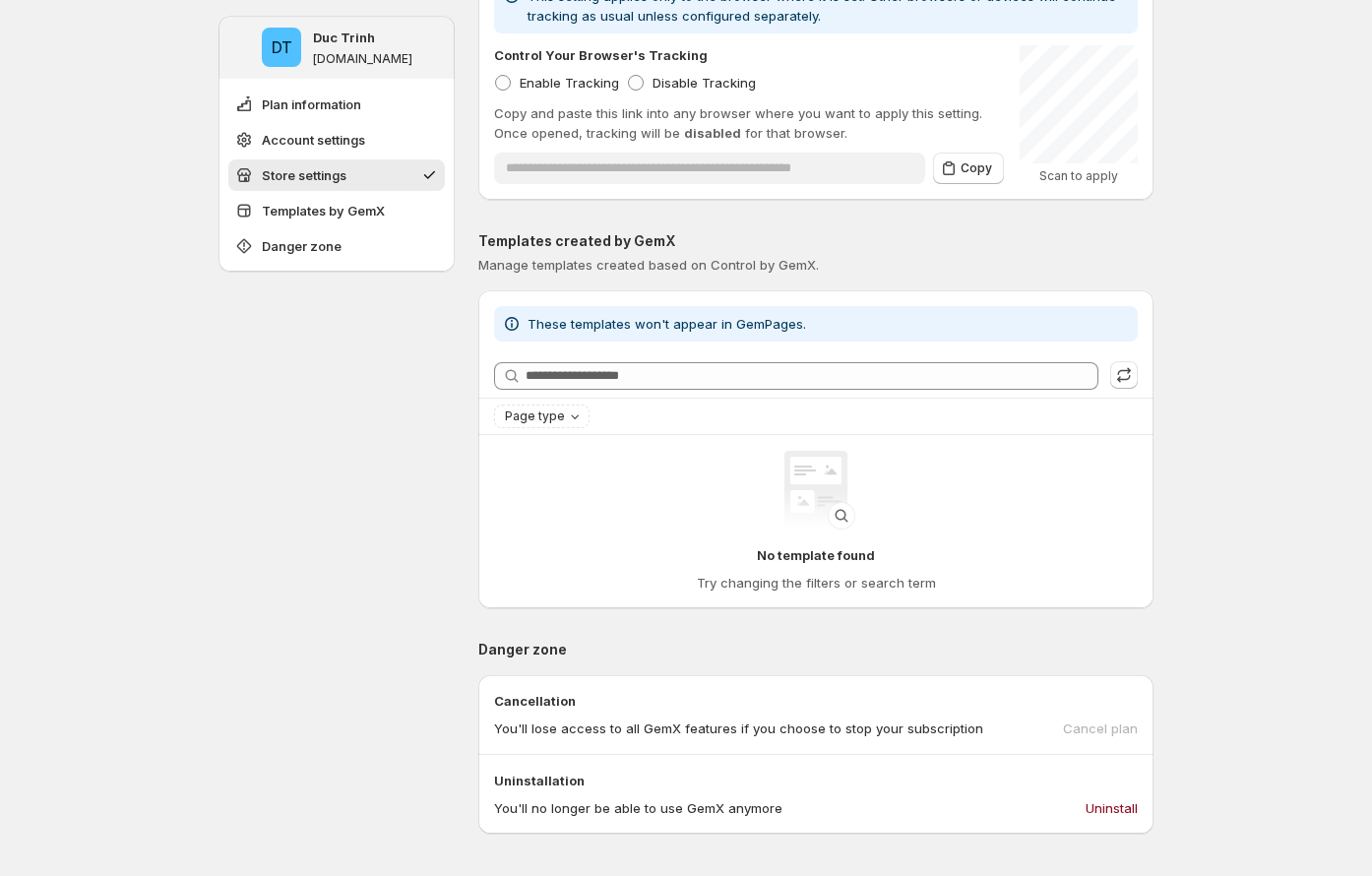
scroll to position [631, 0]
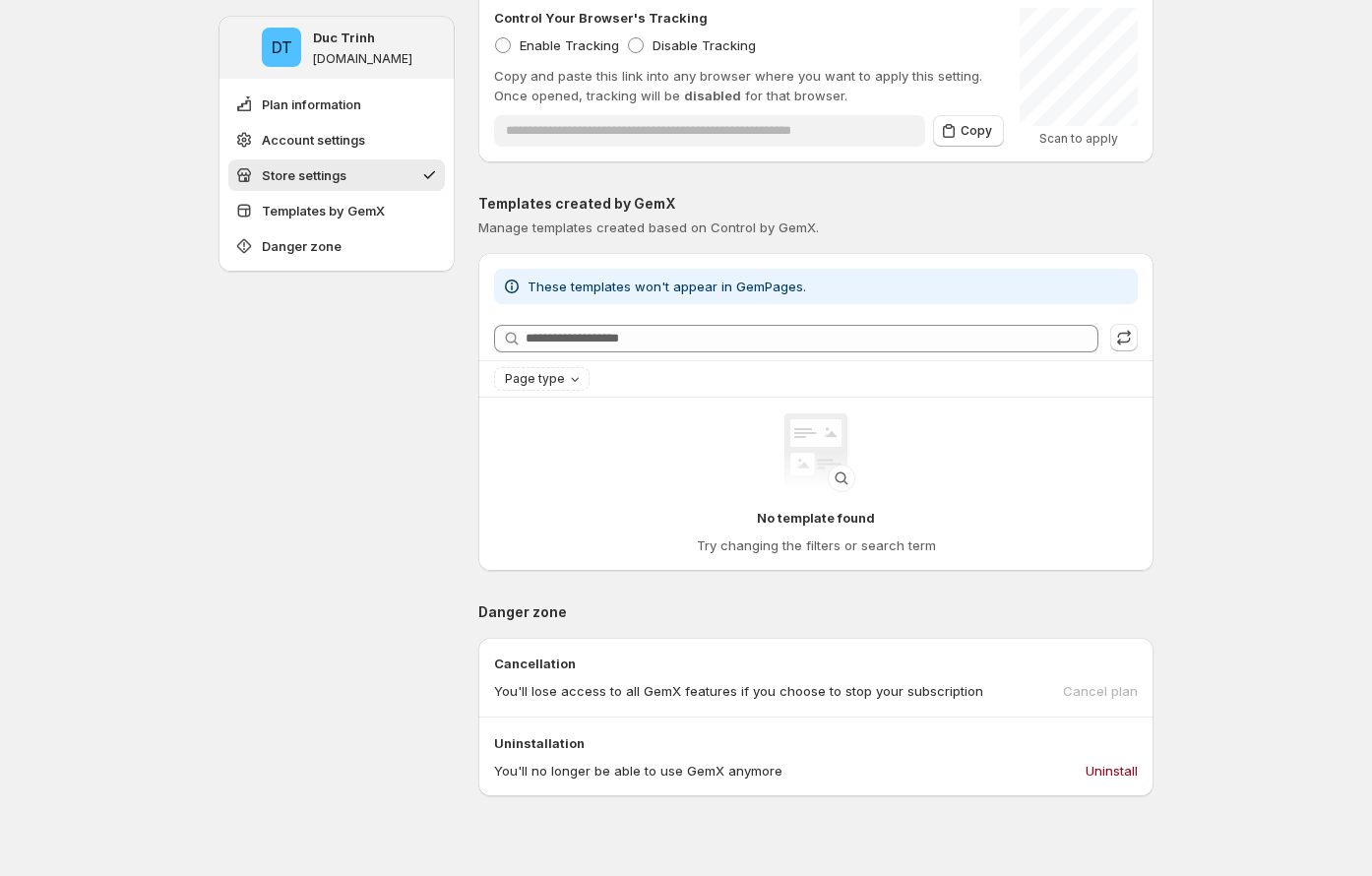
click at [733, 283] on span "These templates won't appear in GemPages." at bounding box center [667, 286] width 278 height 16
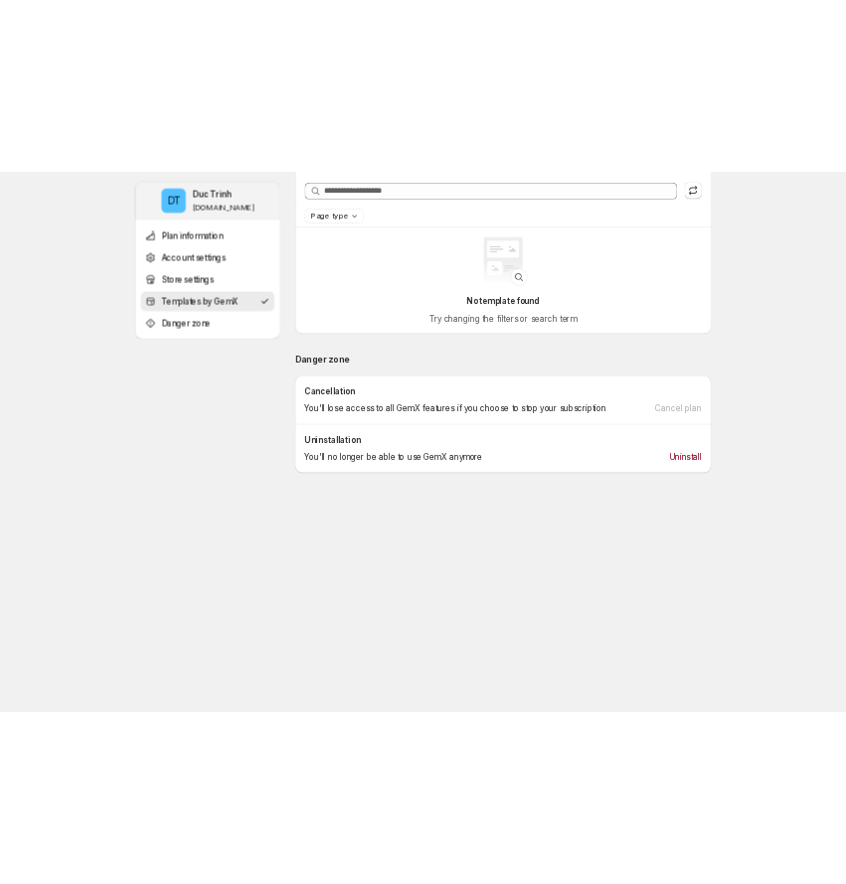
scroll to position [703, 0]
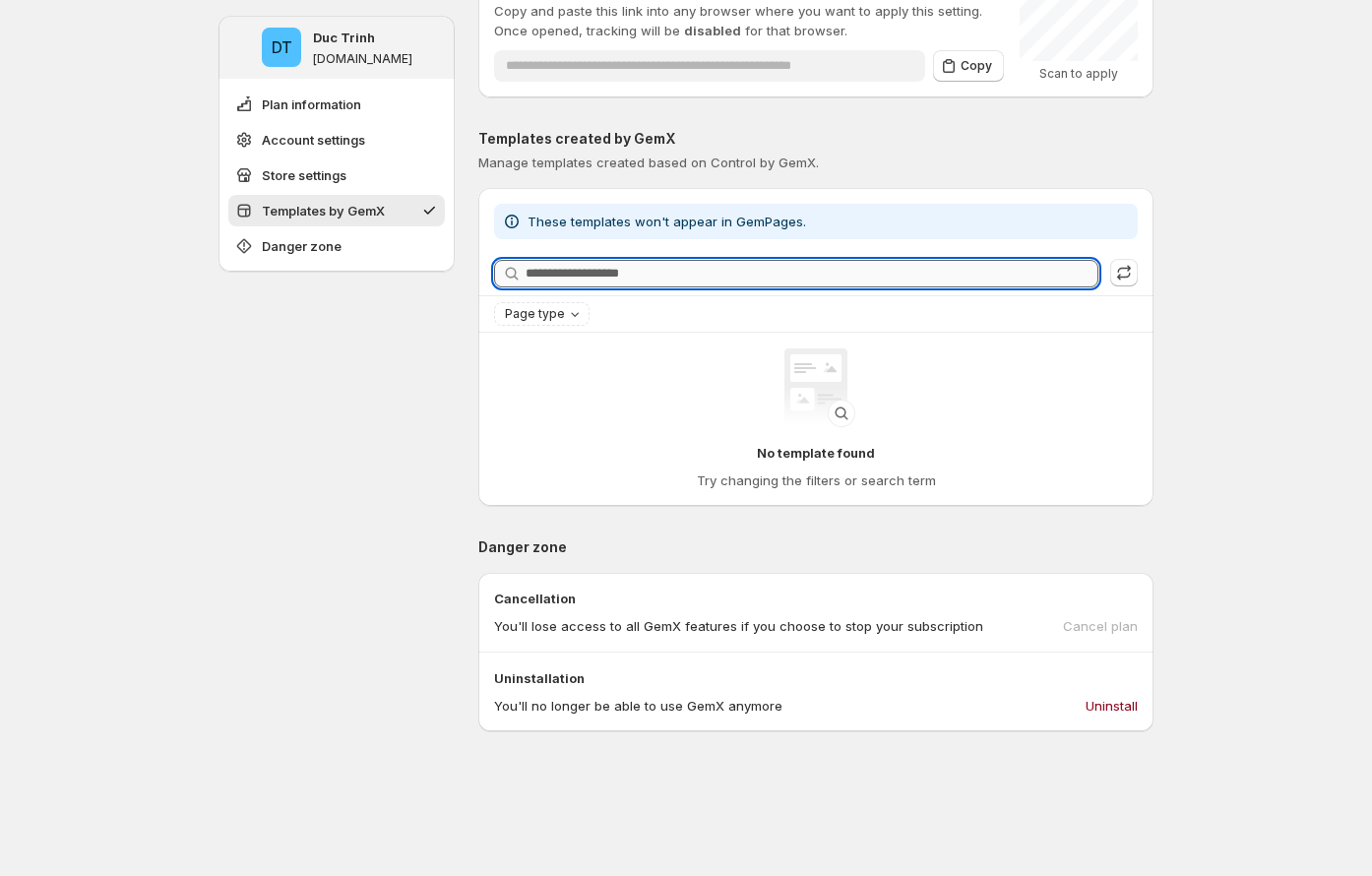
click at [658, 271] on input "Searching templates" at bounding box center [812, 274] width 573 height 28
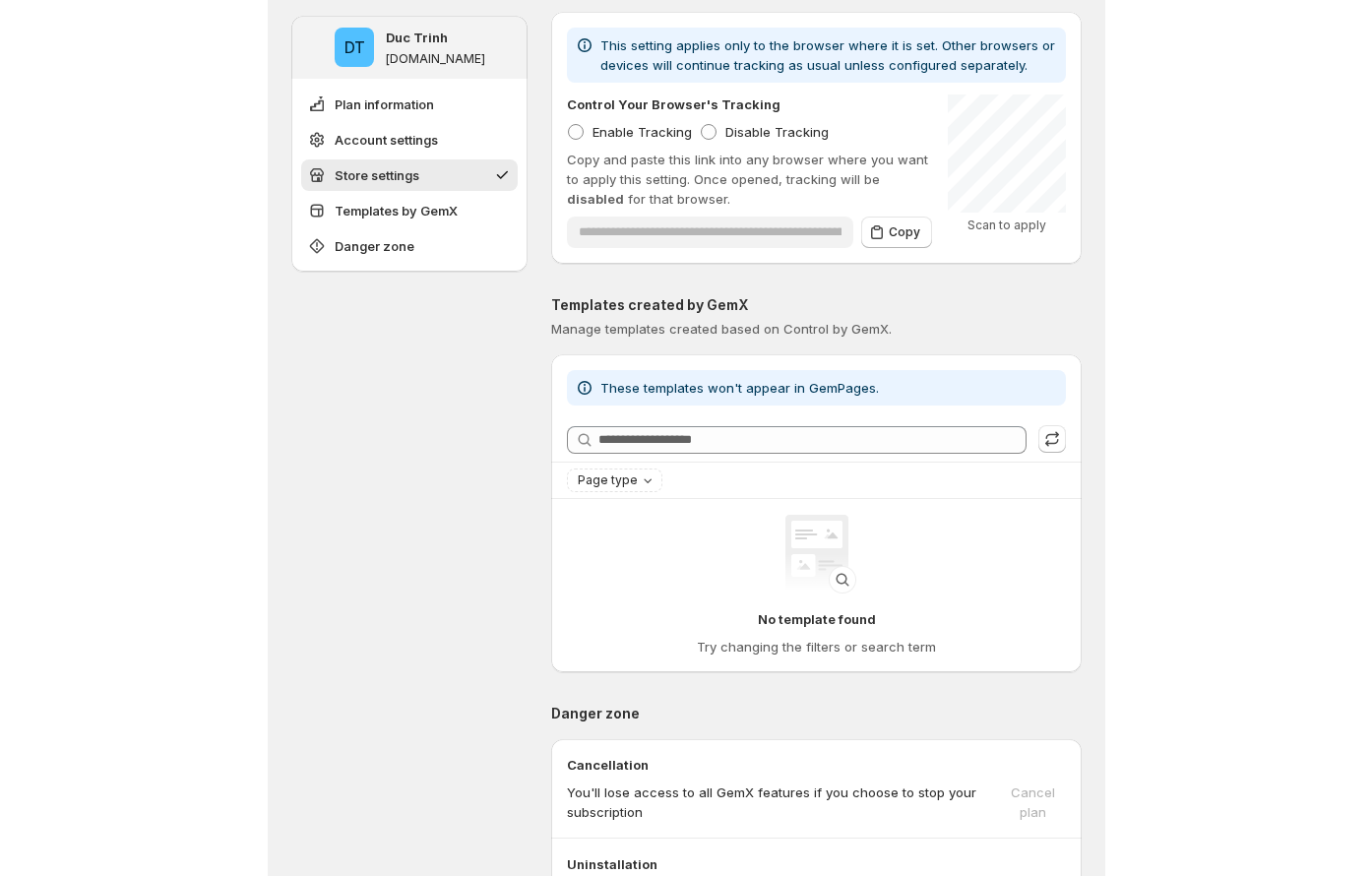
scroll to position [904, 0]
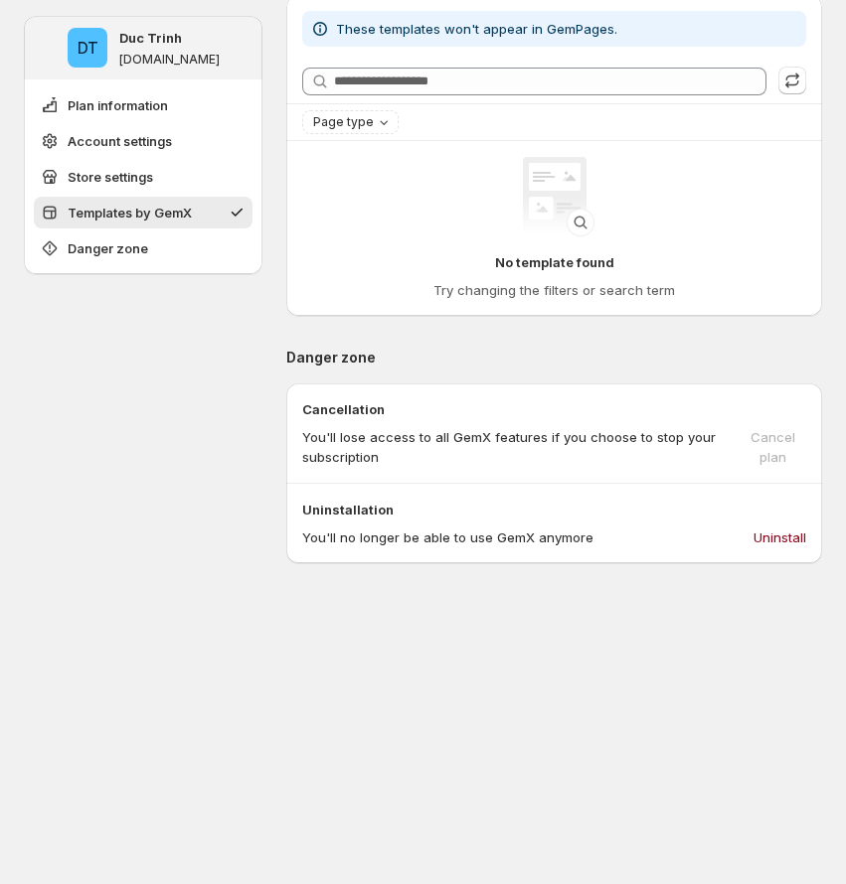
click at [346, 400] on p "Cancellation" at bounding box center [554, 409] width 504 height 20
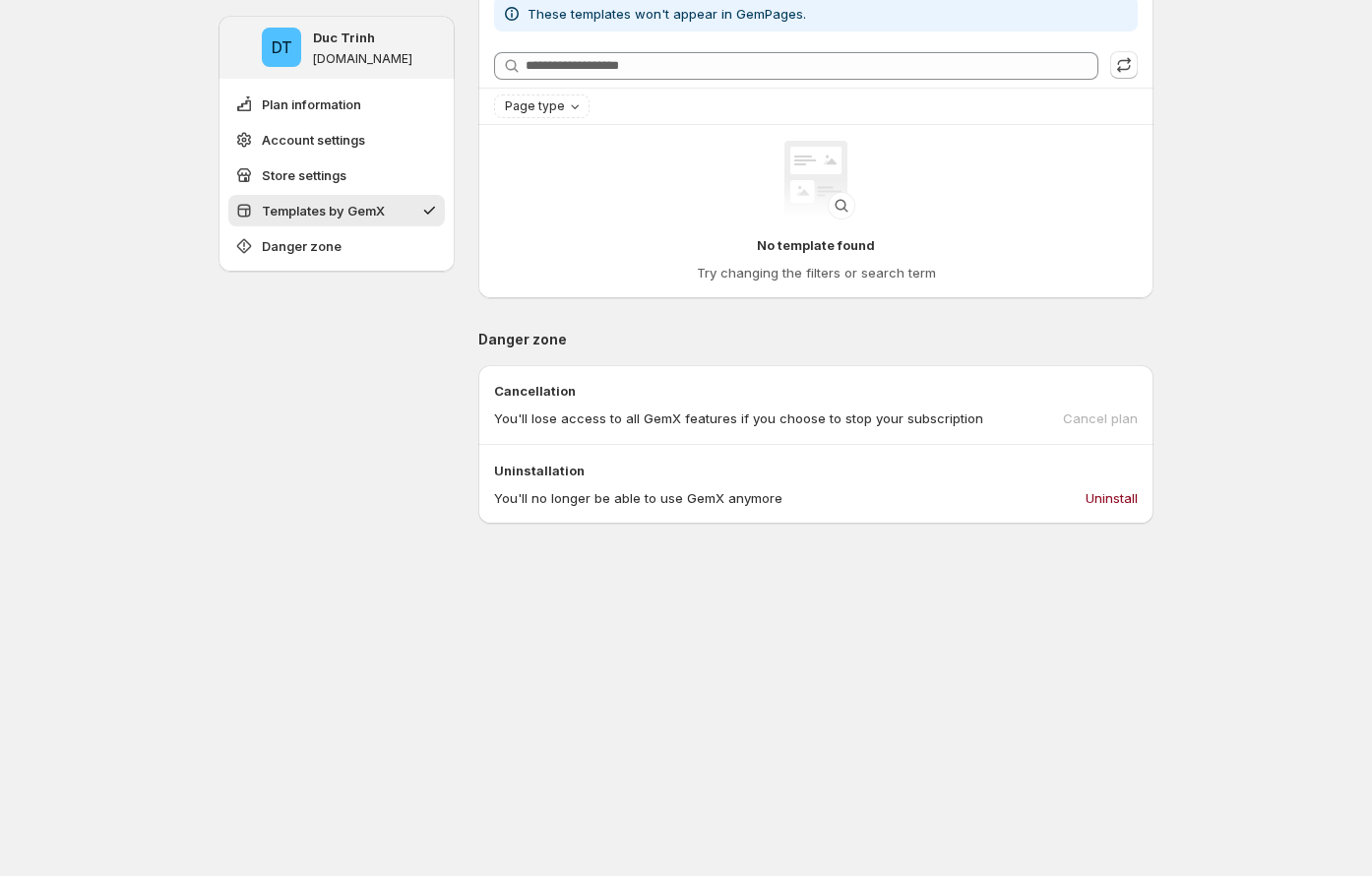
click at [848, 482] on div "Uninstallation You'll no longer be able to use GemX anymore Uninstall" at bounding box center [816, 485] width 644 height 48
click at [848, 495] on span "Uninstall" at bounding box center [1111, 498] width 53 height 20
click at [848, 502] on span "Uninstall" at bounding box center [1111, 498] width 53 height 20
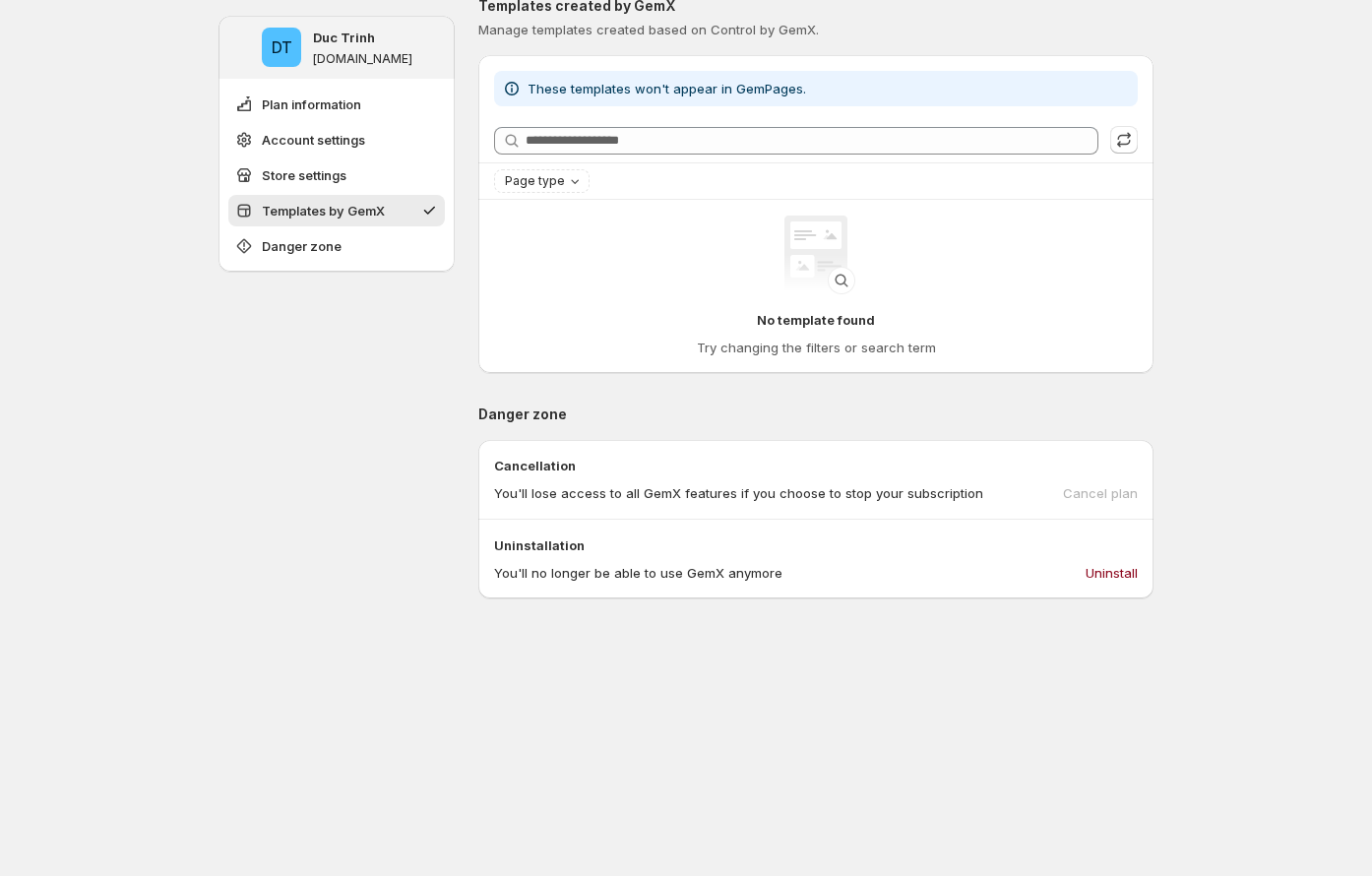
scroll to position [626, 0]
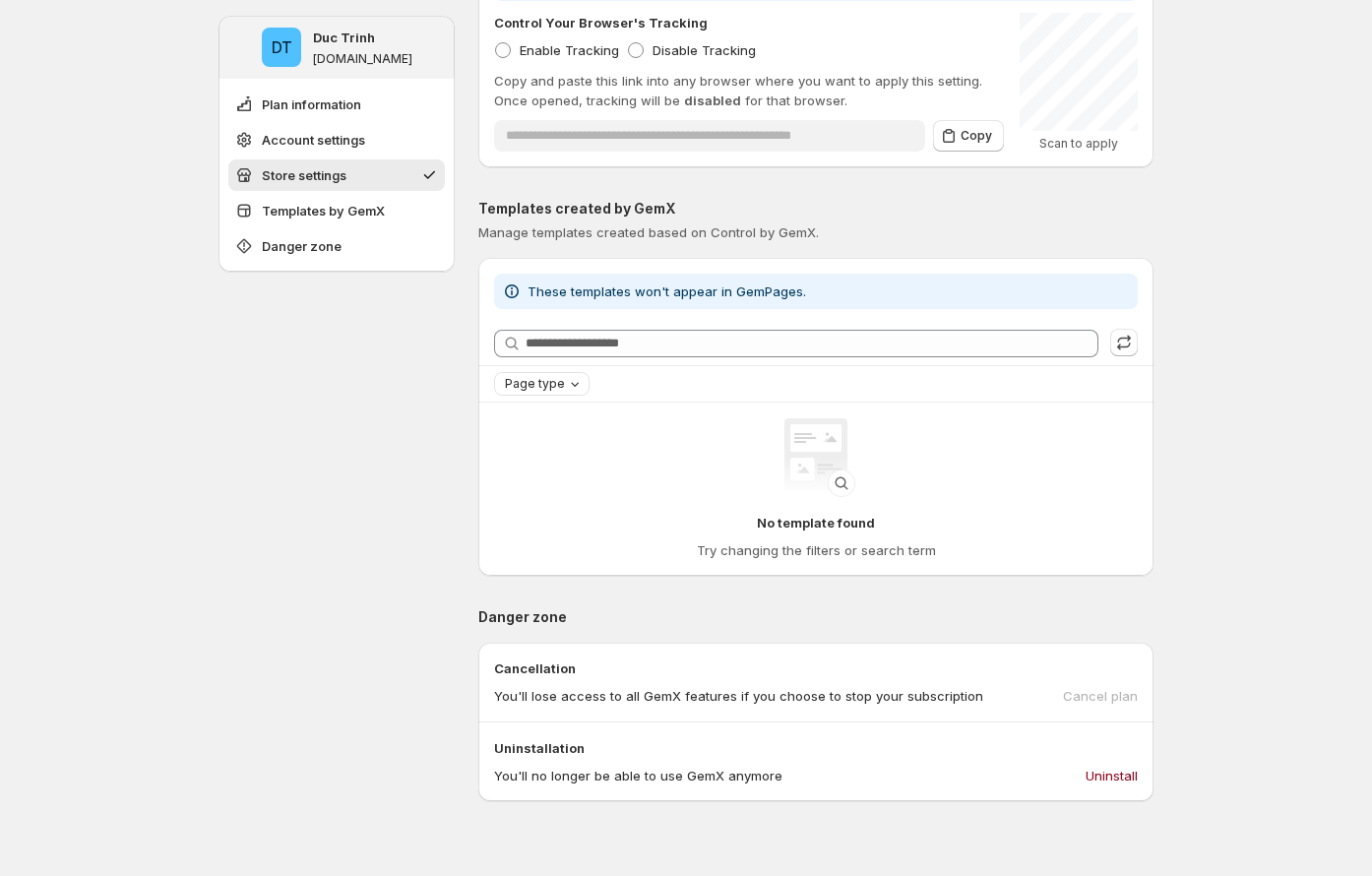
click at [565, 388] on span "Page type" at bounding box center [535, 384] width 60 height 16
click at [643, 386] on div "Page type" at bounding box center [816, 384] width 644 height 24
click at [801, 512] on div "No template found" at bounding box center [816, 475] width 239 height 114
click at [800, 512] on div "No template found" at bounding box center [816, 475] width 239 height 114
click at [827, 551] on p "Try changing the filters or search term" at bounding box center [816, 551] width 239 height 20
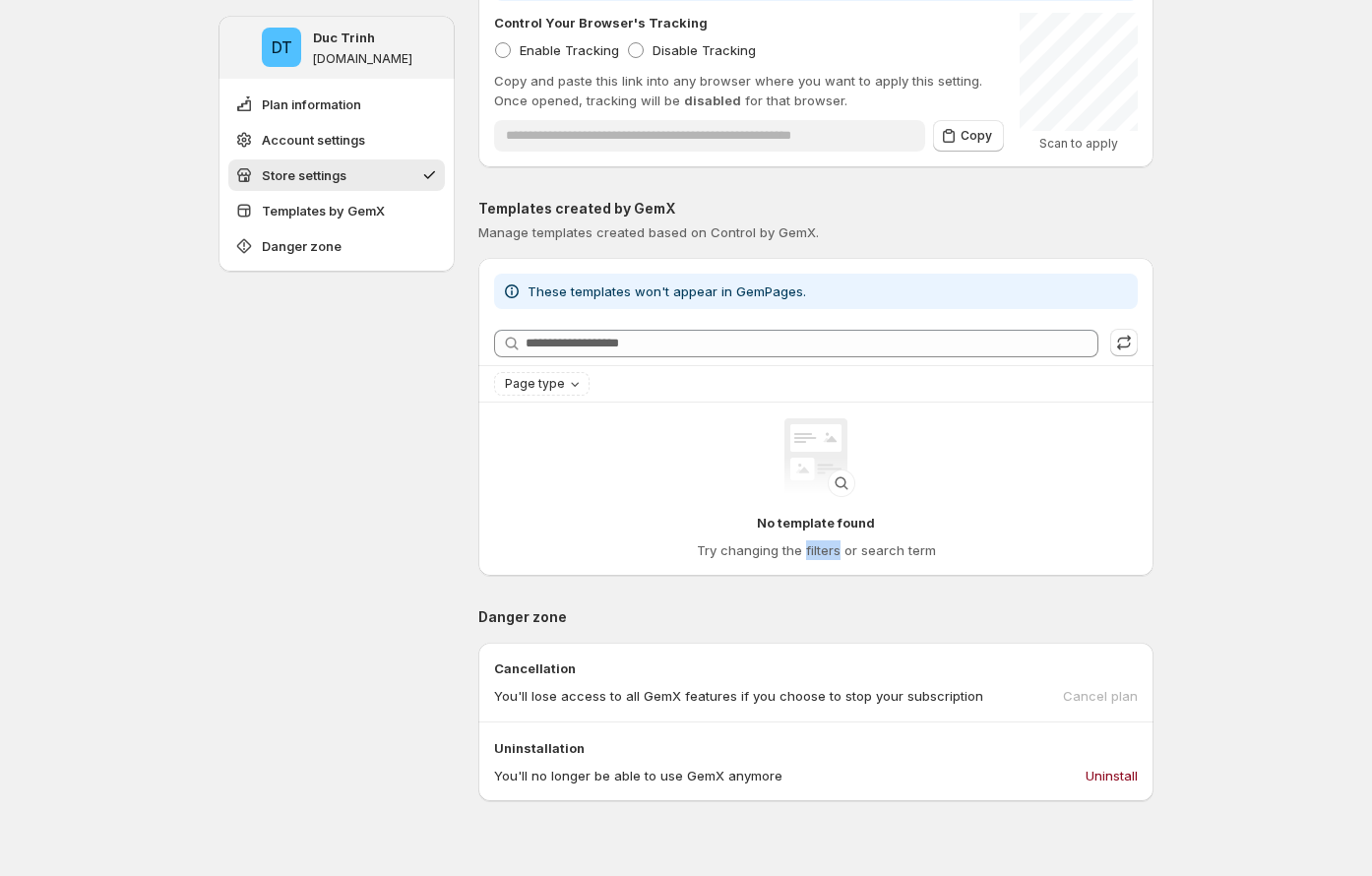
click at [827, 551] on p "Try changing the filters or search term" at bounding box center [816, 551] width 239 height 20
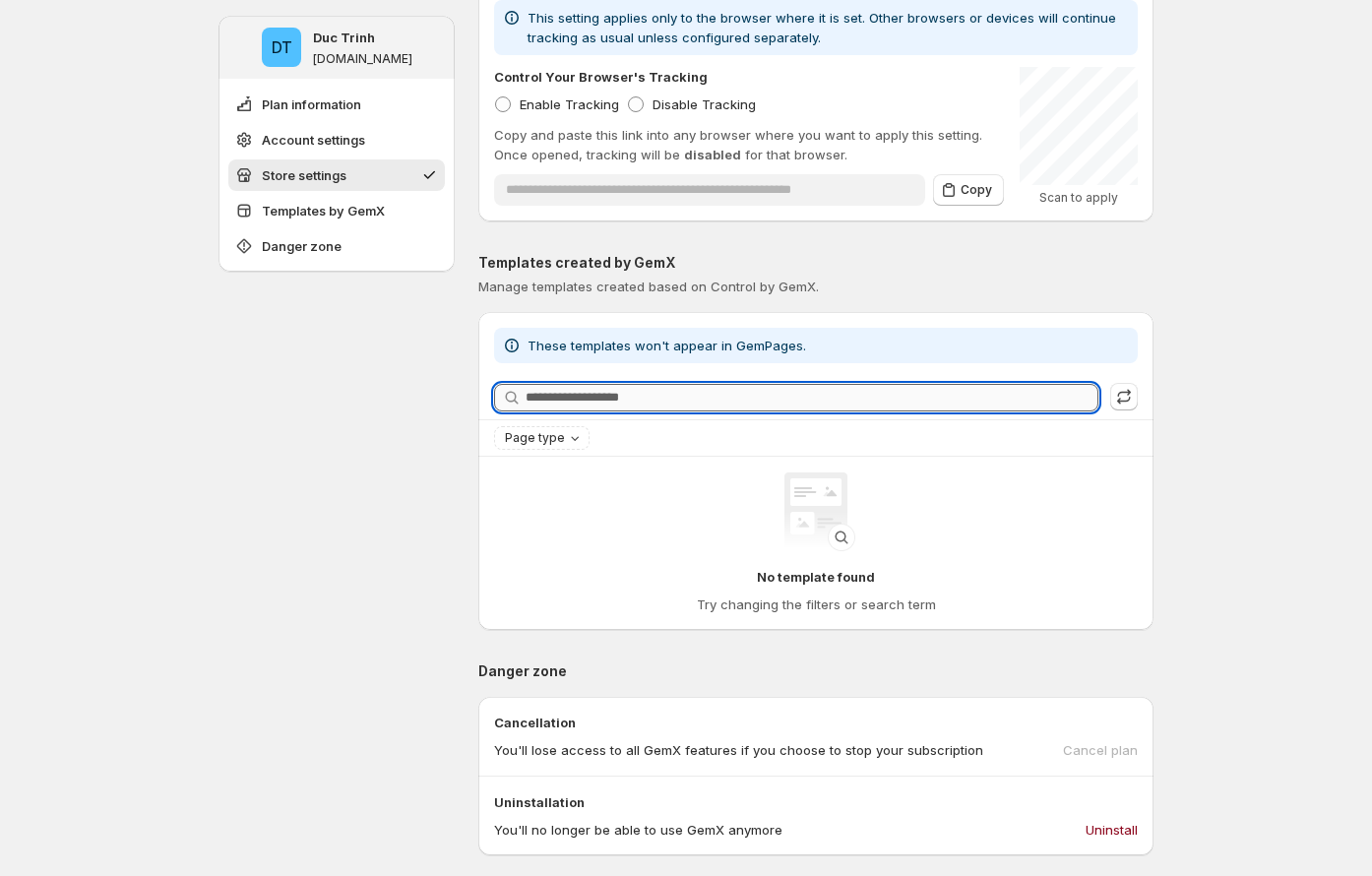
click at [590, 404] on input "Searching templates" at bounding box center [812, 398] width 573 height 28
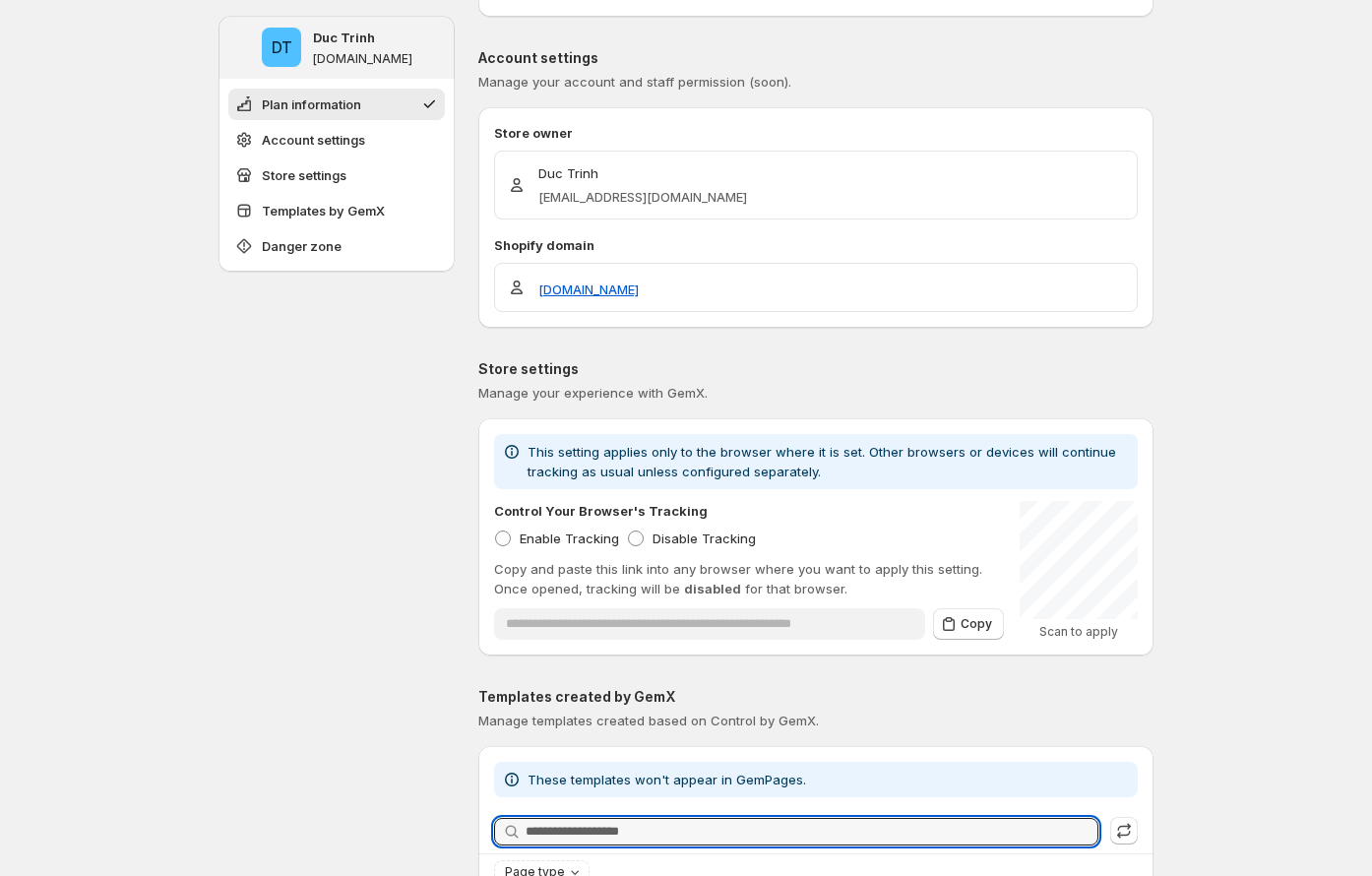
scroll to position [0, 0]
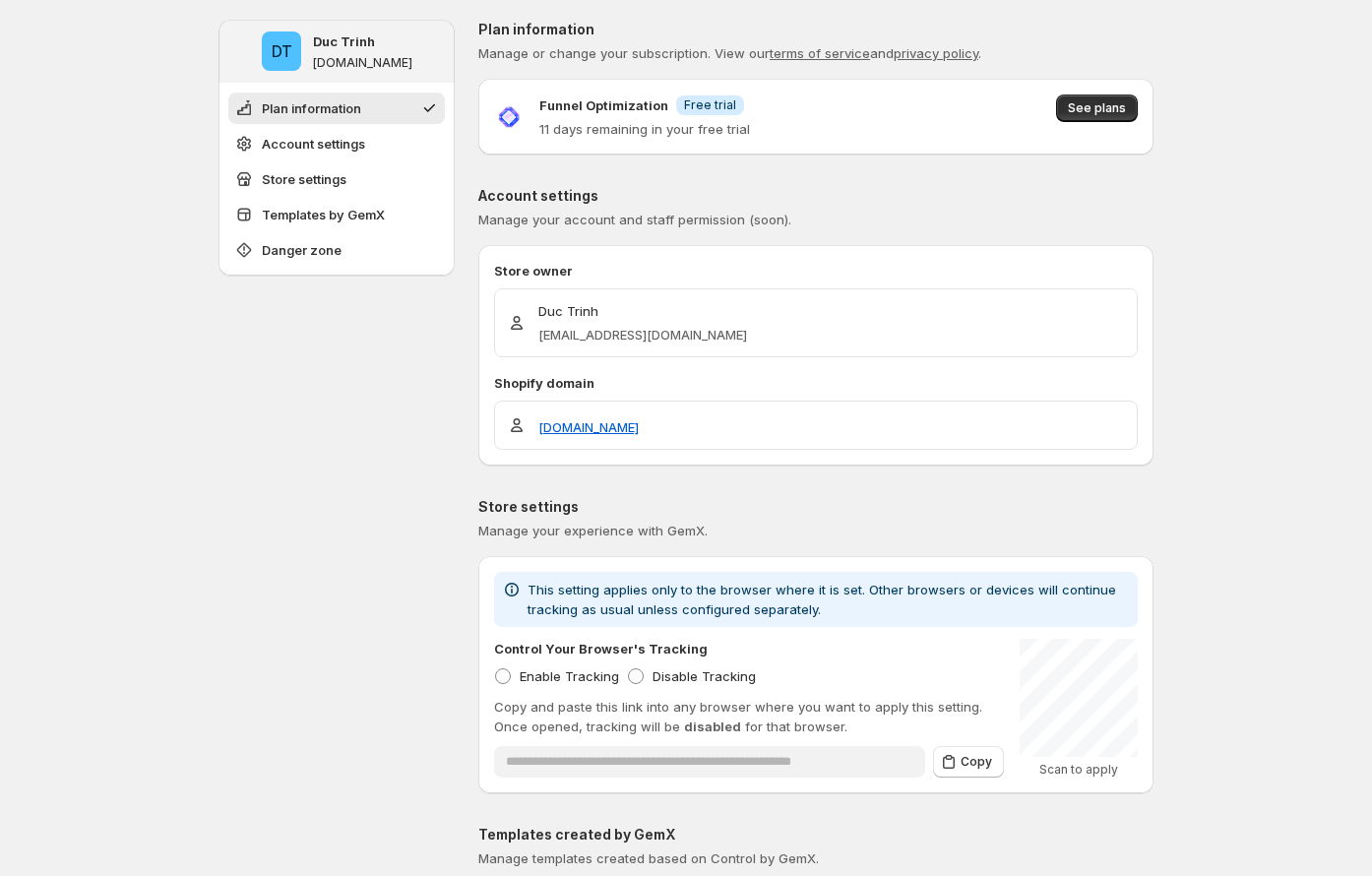
click at [595, 335] on p "[EMAIL_ADDRESS][DOMAIN_NAME]" at bounding box center [643, 335] width 209 height 20
click at [537, 266] on p "Store owner" at bounding box center [816, 271] width 644 height 20
click at [595, 224] on span "Manage your account and staff permission (soon)." at bounding box center [635, 220] width 313 height 16
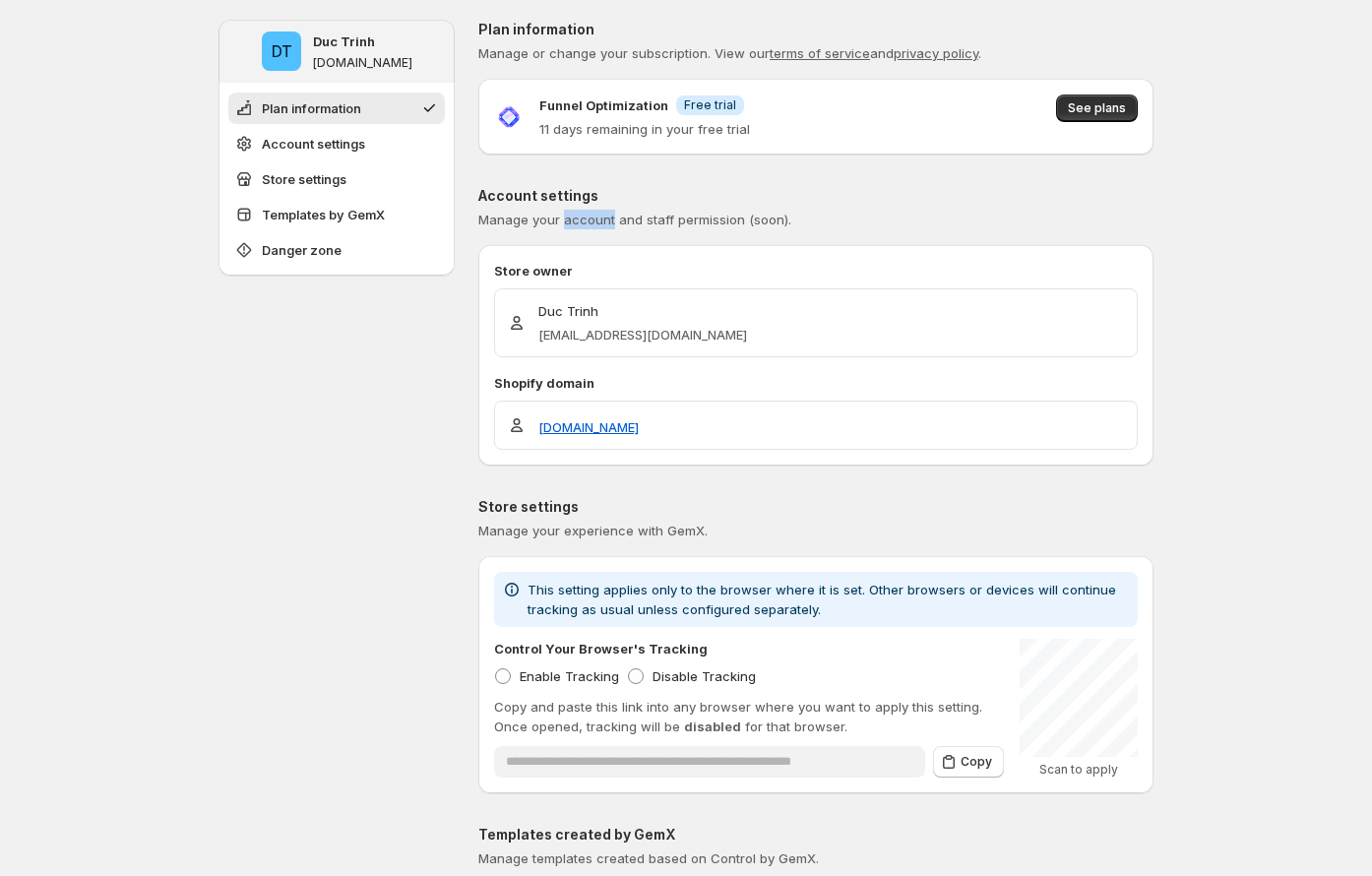
click at [595, 224] on span "Manage your account and staff permission (soon)." at bounding box center [635, 220] width 313 height 16
click at [347, 128] on button "Account settings" at bounding box center [337, 144] width 217 height 32
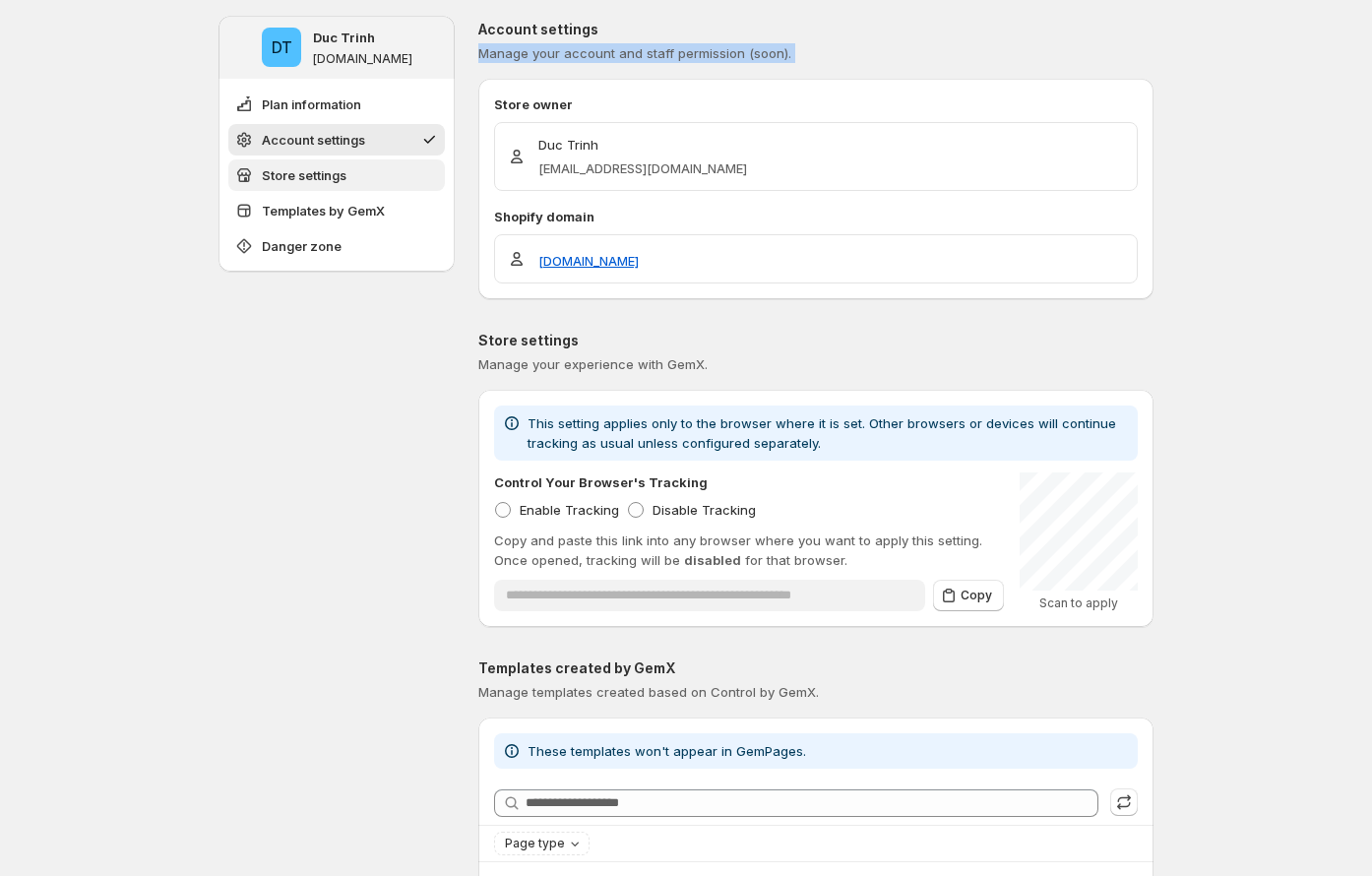
click at [366, 171] on button "Store settings" at bounding box center [337, 175] width 217 height 32
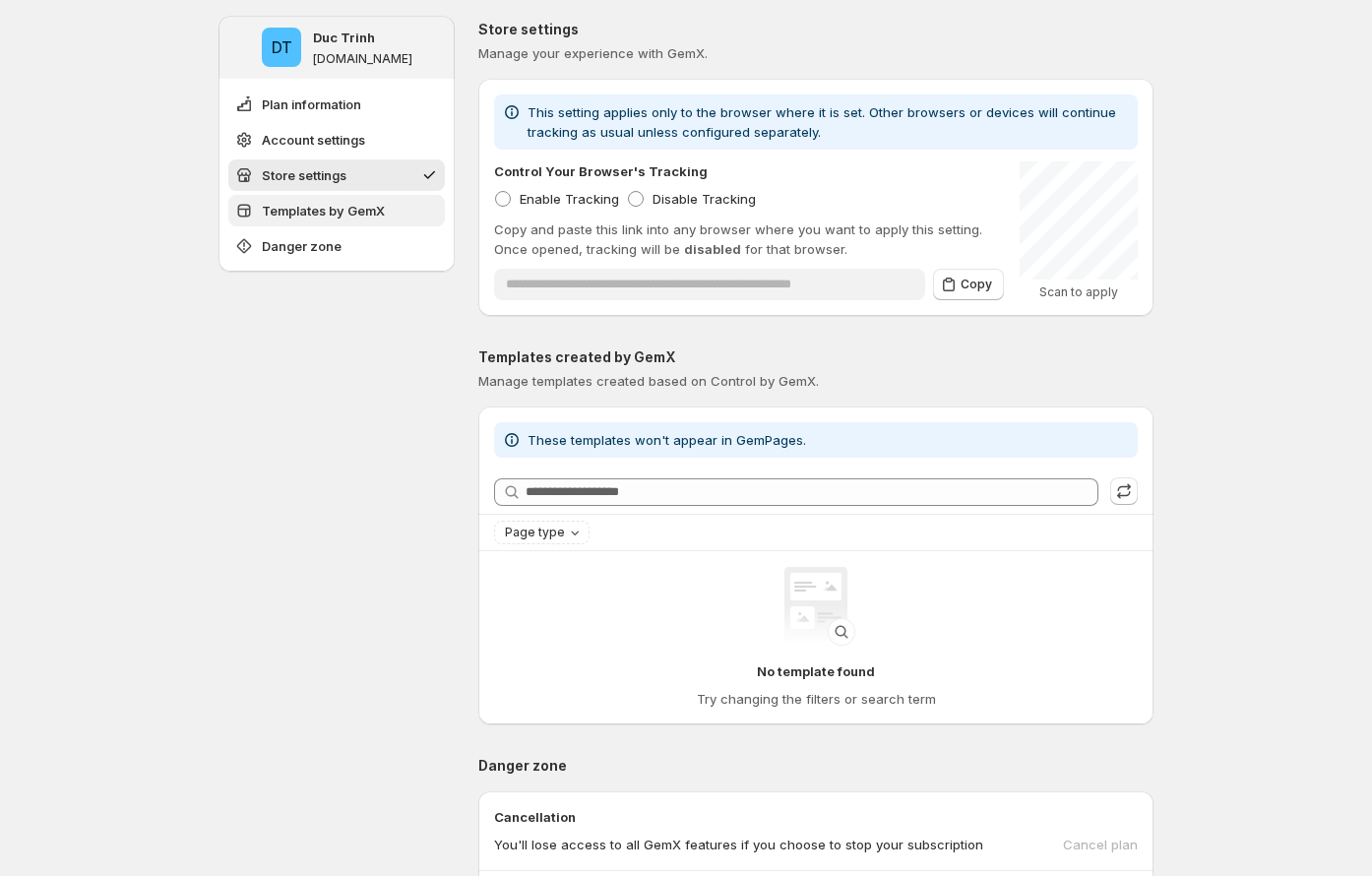
click at [359, 211] on span "Templates by GemX" at bounding box center [323, 211] width 123 height 20
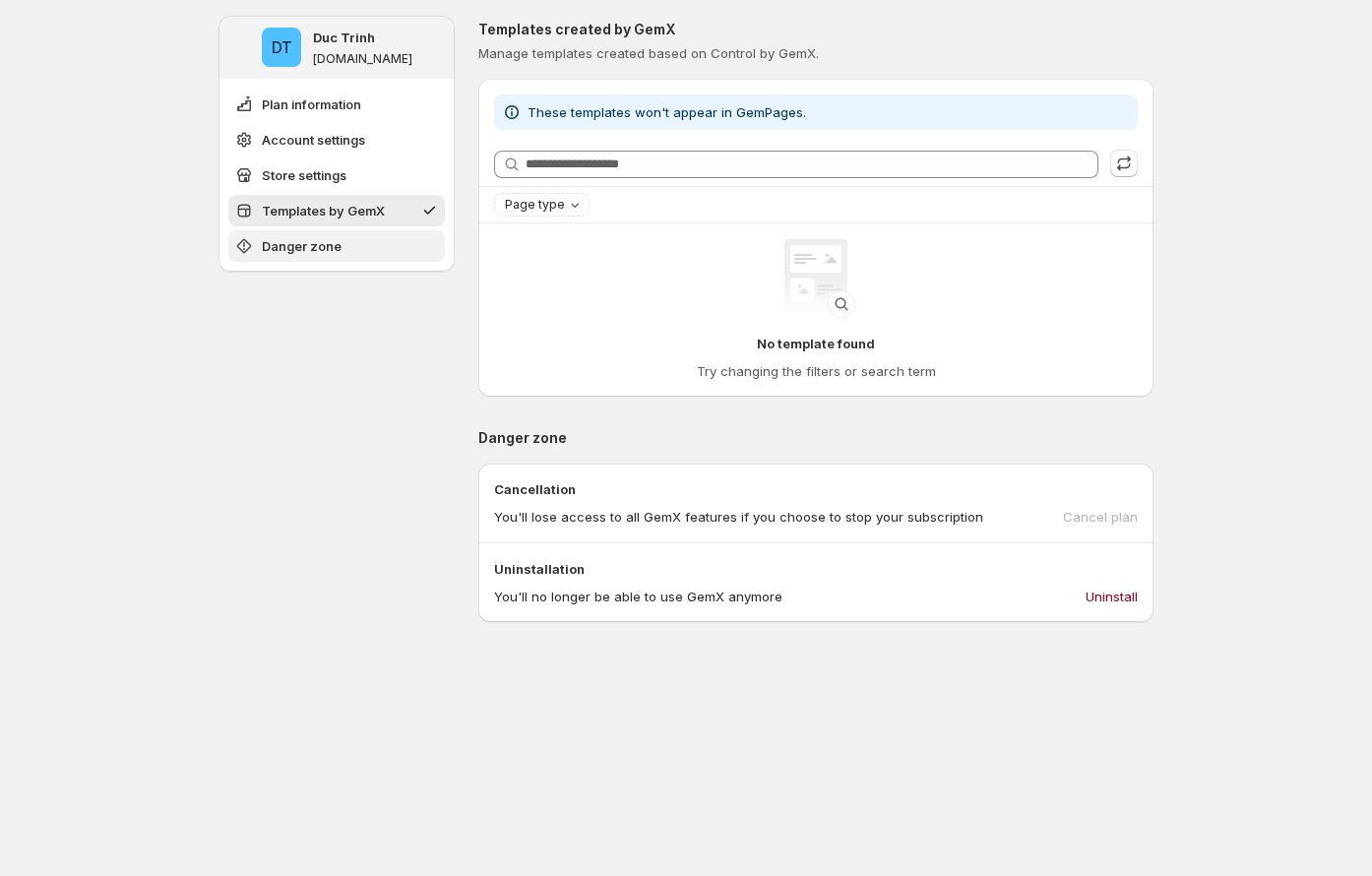
click at [357, 241] on button "Danger zone" at bounding box center [337, 247] width 217 height 32
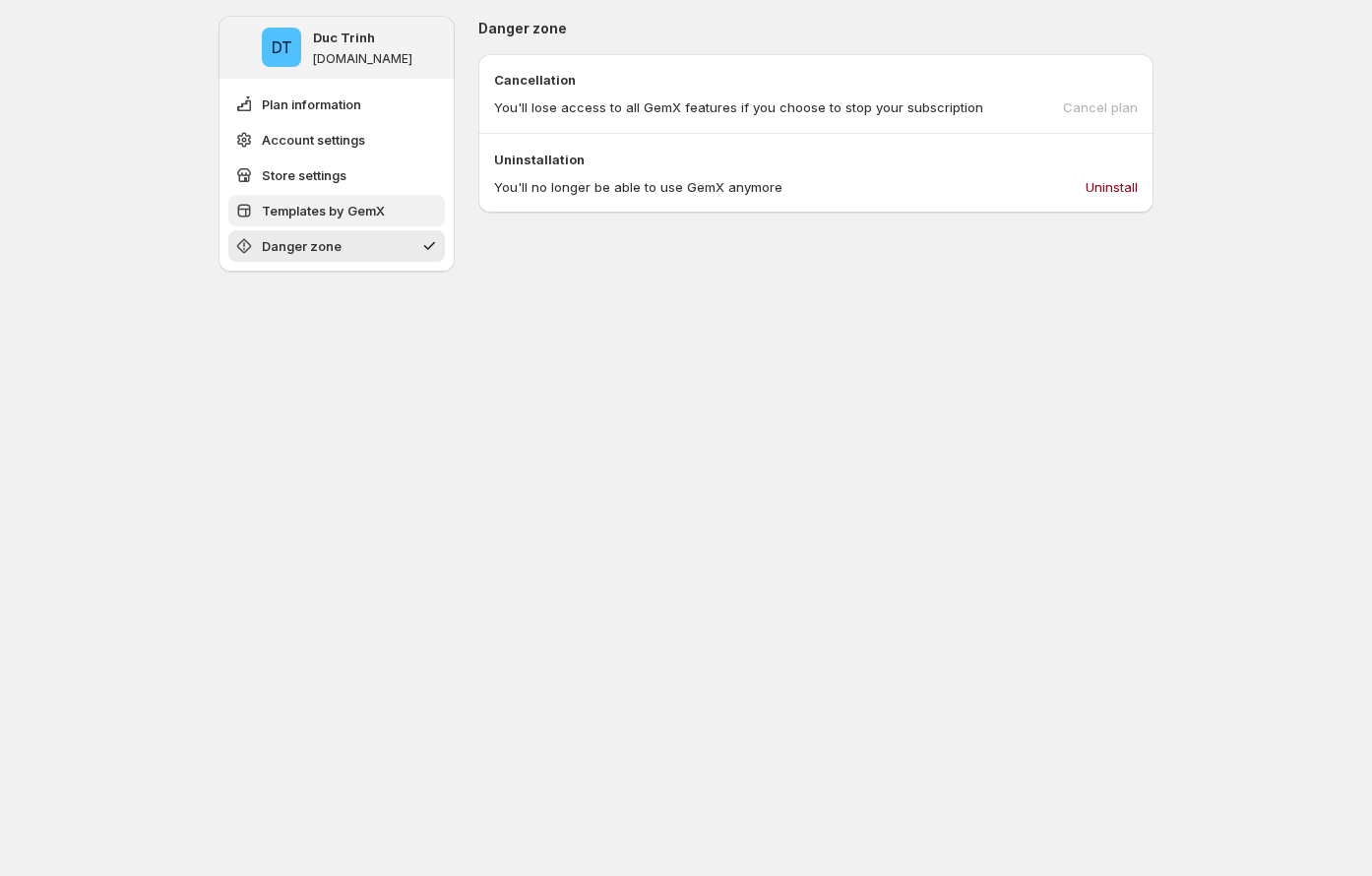
click at [346, 215] on span "Templates by GemX" at bounding box center [323, 211] width 123 height 20
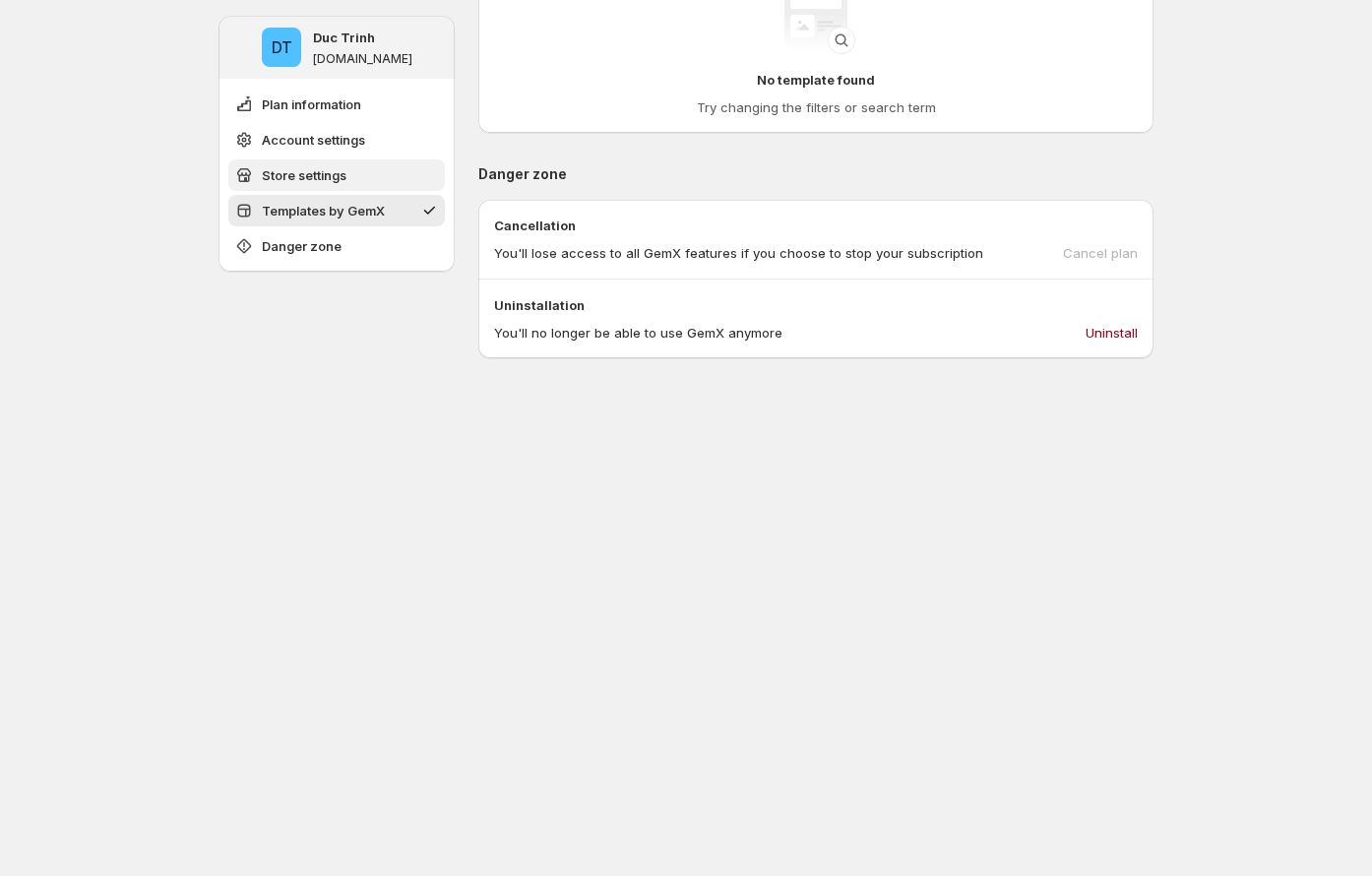
click at [344, 178] on span "Store settings" at bounding box center [303, 175] width 84 height 20
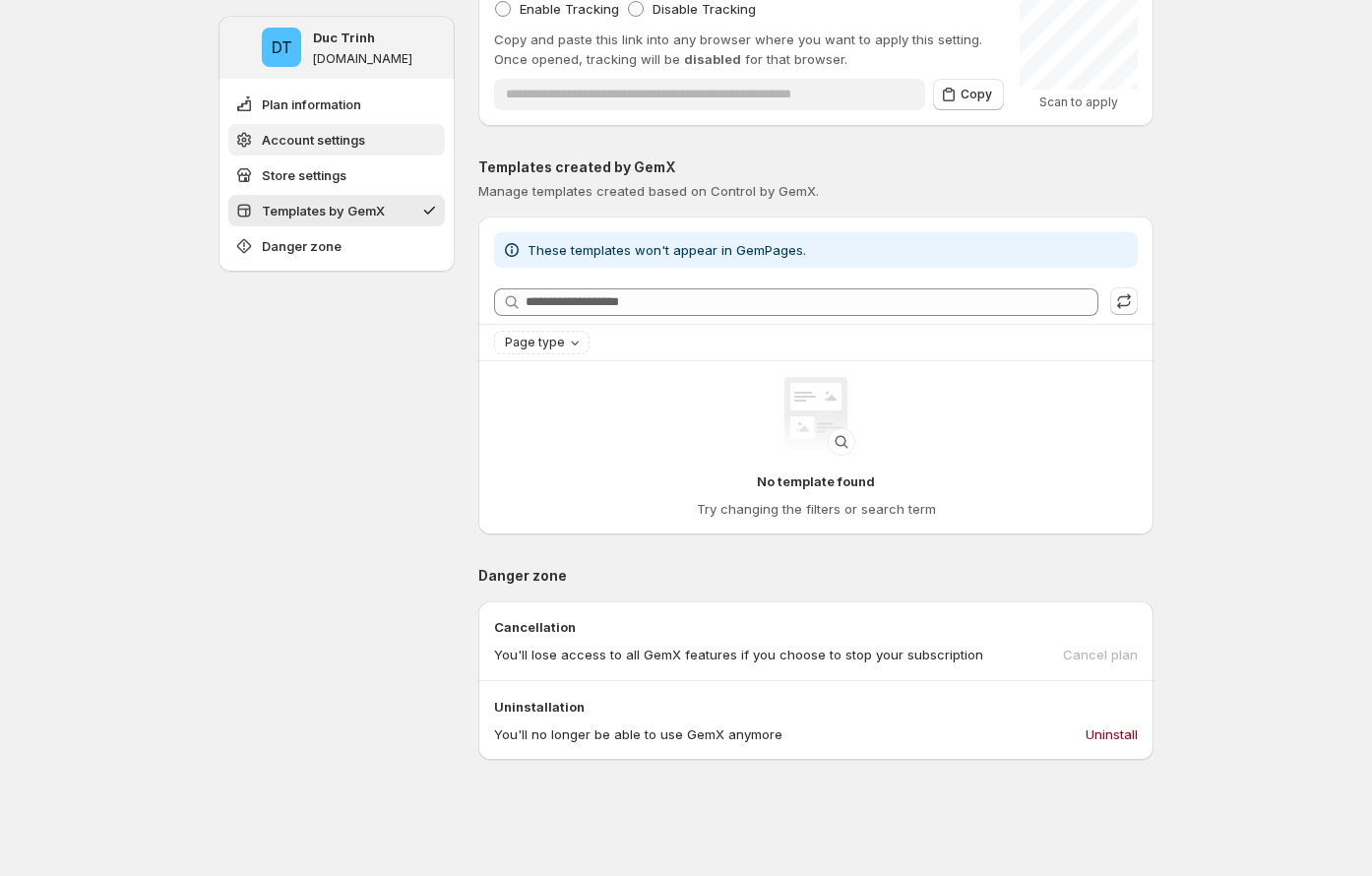
click at [332, 145] on span "Account settings" at bounding box center [313, 140] width 103 height 20
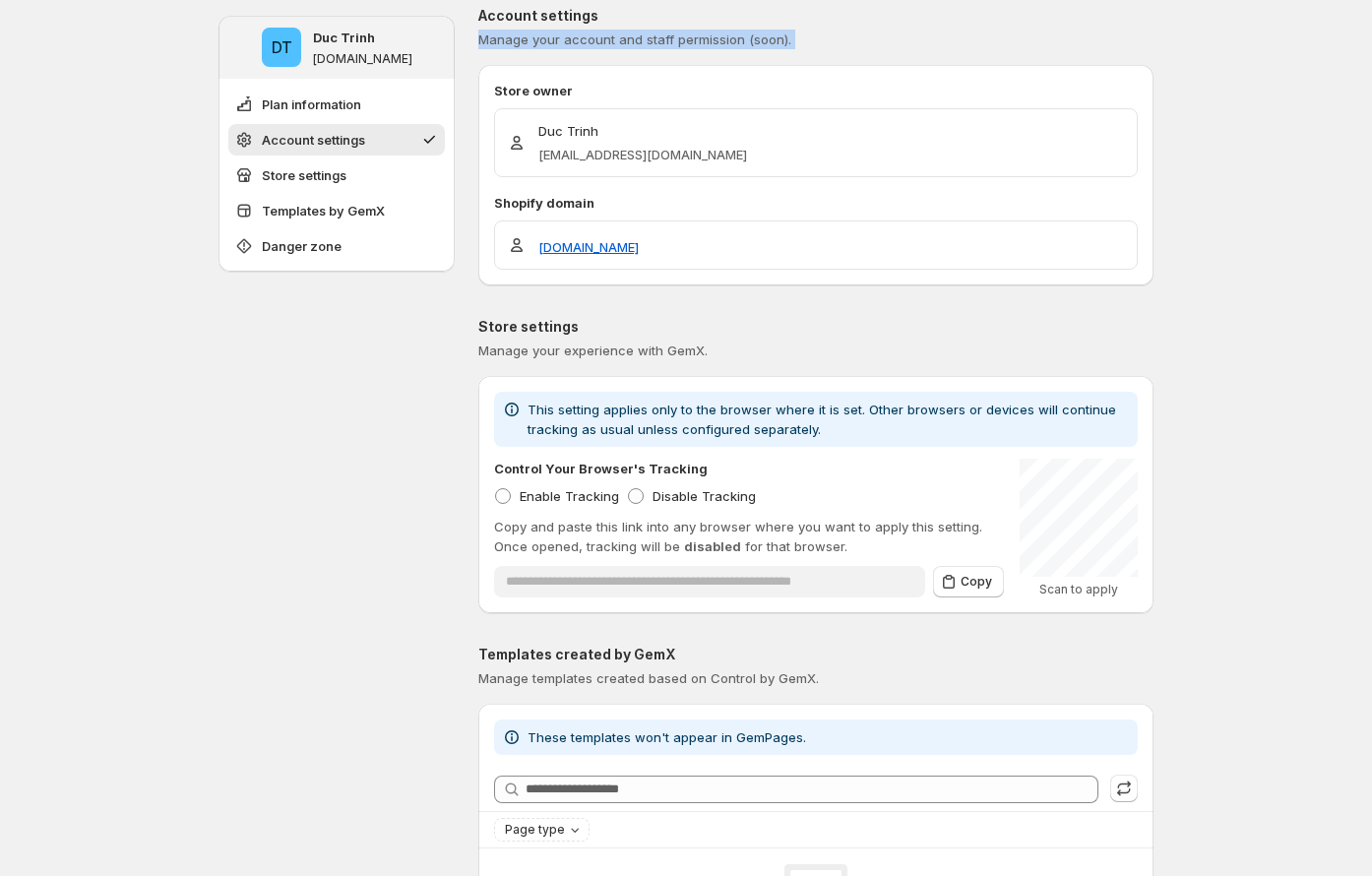
scroll to position [166, 0]
